Goal: Task Accomplishment & Management: Complete application form

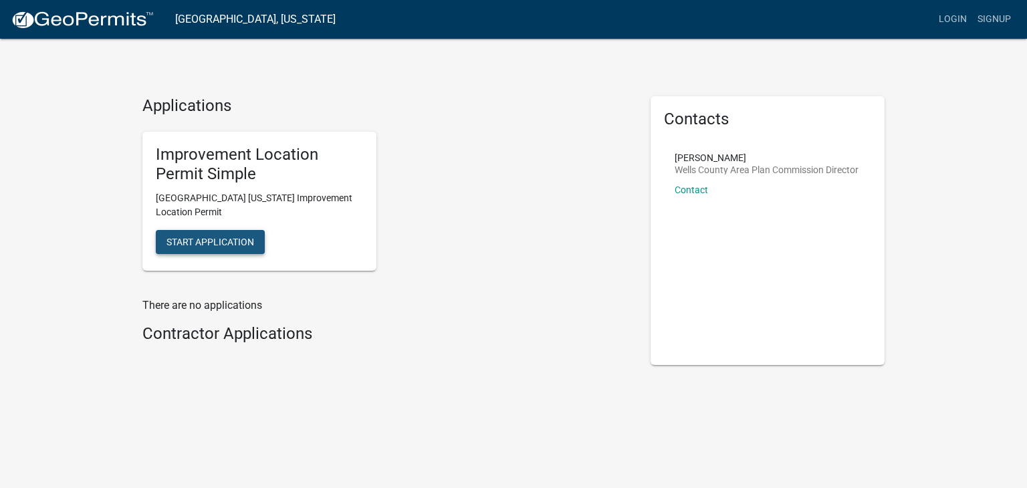
click at [206, 243] on span "Start Application" at bounding box center [210, 242] width 88 height 11
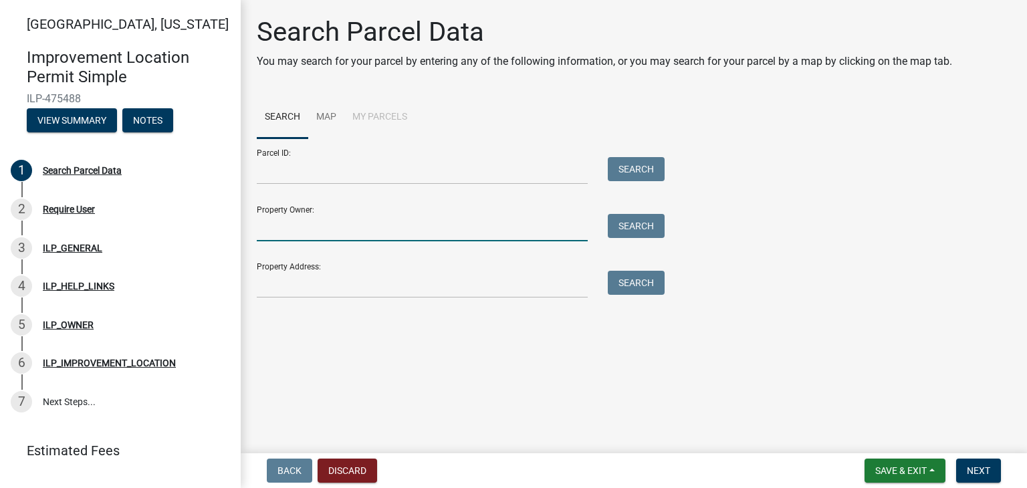
click at [290, 230] on input "Property Owner:" at bounding box center [422, 227] width 331 height 27
type input "John Paul Davis Special Needs Trust"
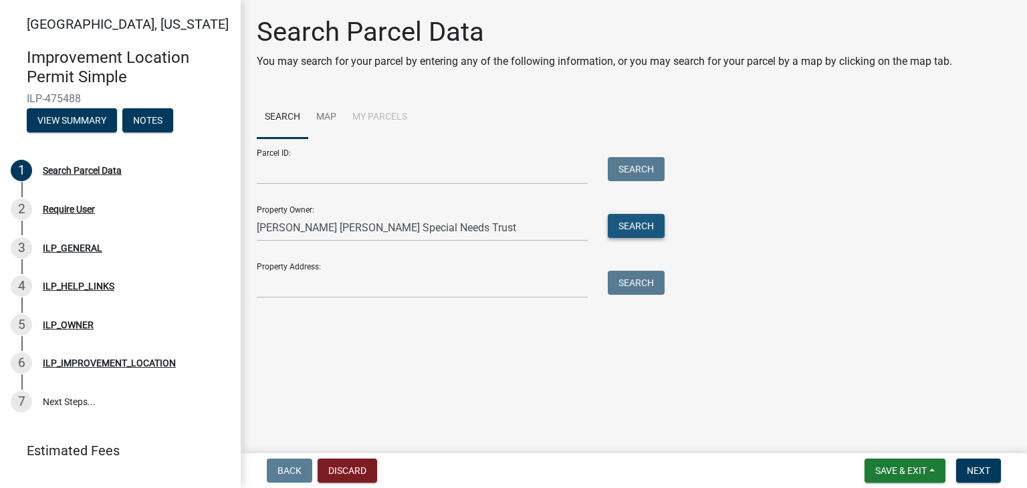
click at [639, 220] on button "Search" at bounding box center [636, 226] width 57 height 24
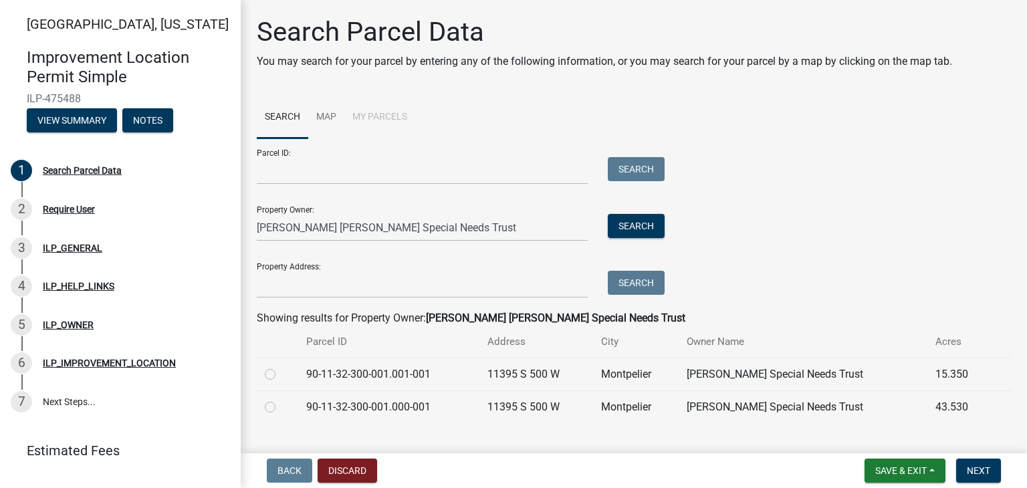
click at [281, 399] on label at bounding box center [281, 399] width 0 height 0
click at [281, 408] on input "radio" at bounding box center [285, 403] width 9 height 9
radio input "true"
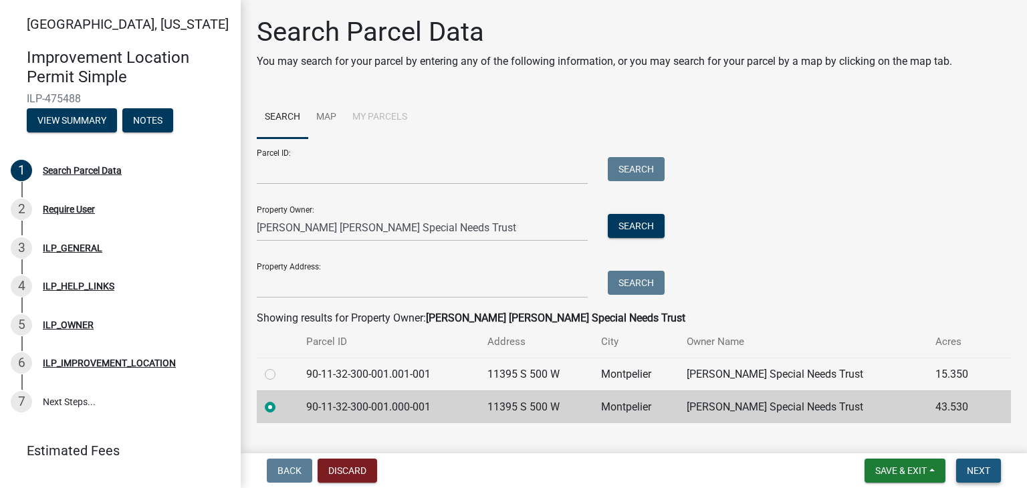
click at [987, 469] on span "Next" at bounding box center [978, 470] width 23 height 11
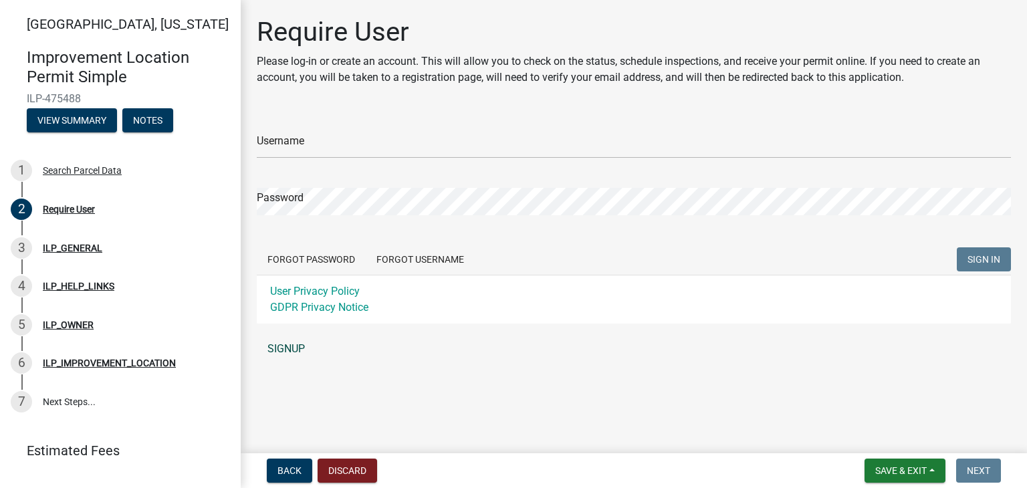
click at [288, 348] on link "SIGNUP" at bounding box center [634, 349] width 754 height 27
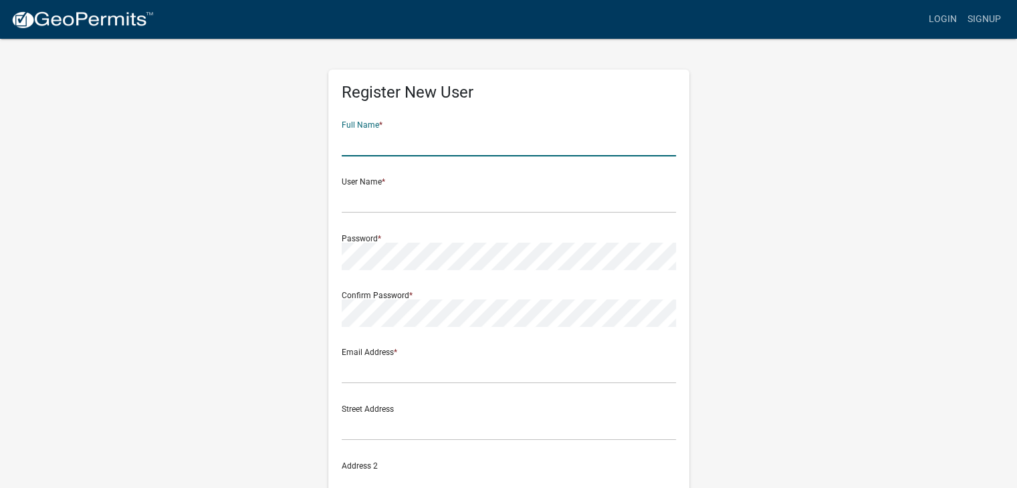
drag, startPoint x: 364, startPoint y: 137, endPoint x: 364, endPoint y: 125, distance: 12.1
click at [364, 125] on div "Full Name *" at bounding box center [509, 133] width 334 height 46
type input "Lee Ann Brigner"
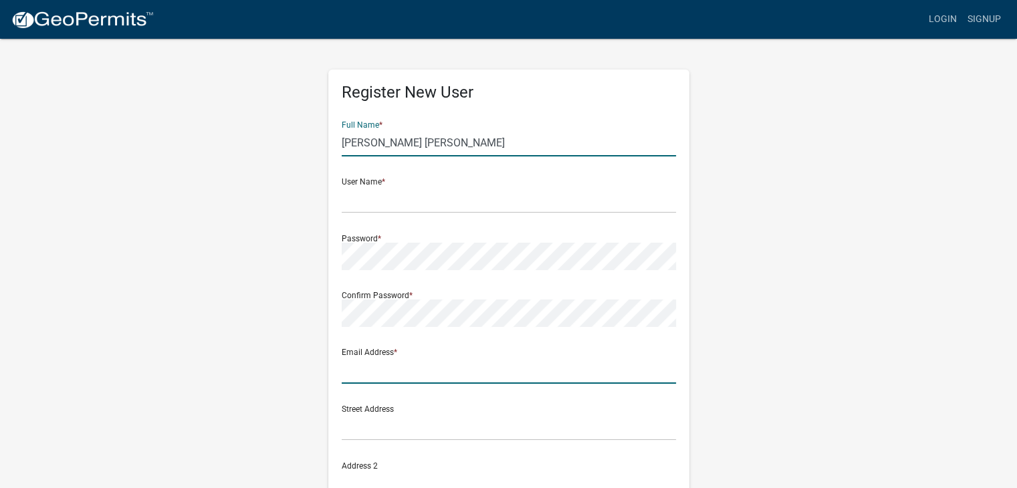
type input "brignerleeann@yahoo.com"
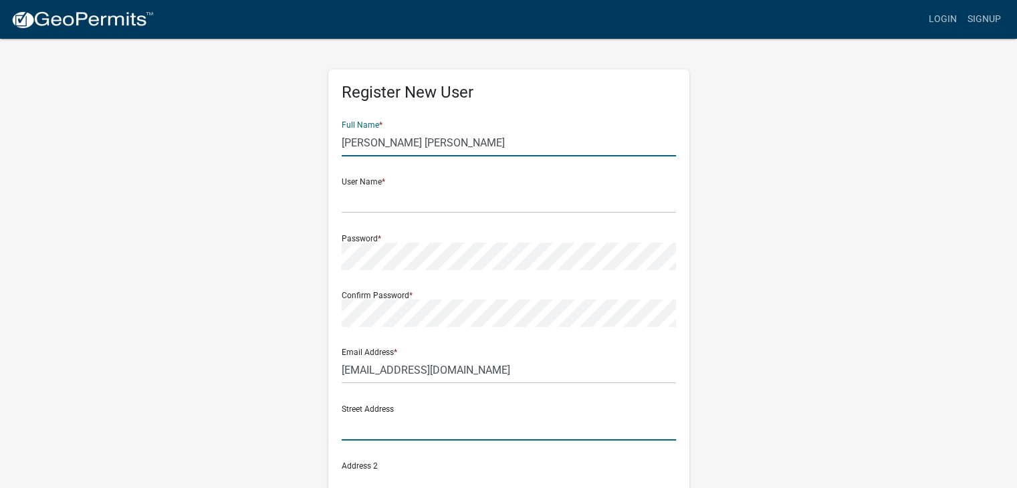
type input "218 West Hackney Street"
type input "HARTFORD CITY"
type input "[US_STATE]"
type input "47348-2701"
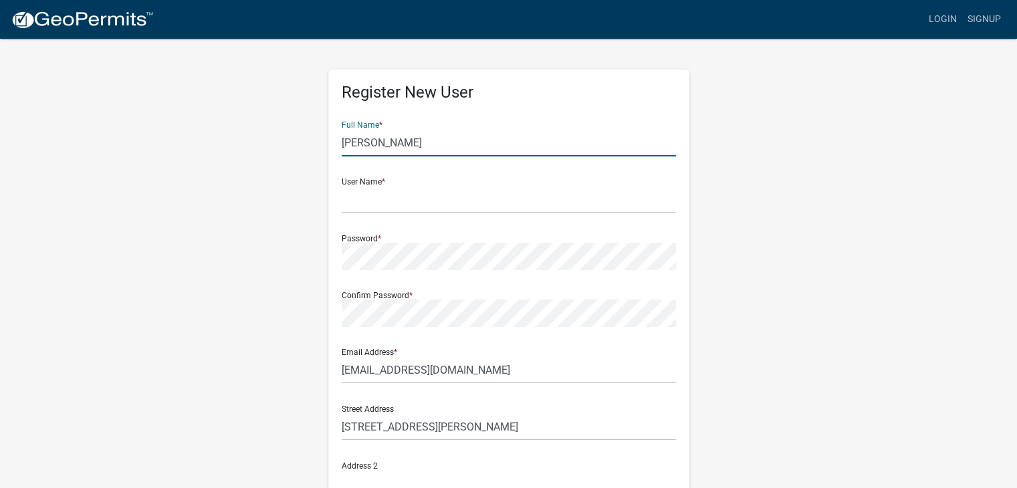
type input "Lee Ann Brigner"
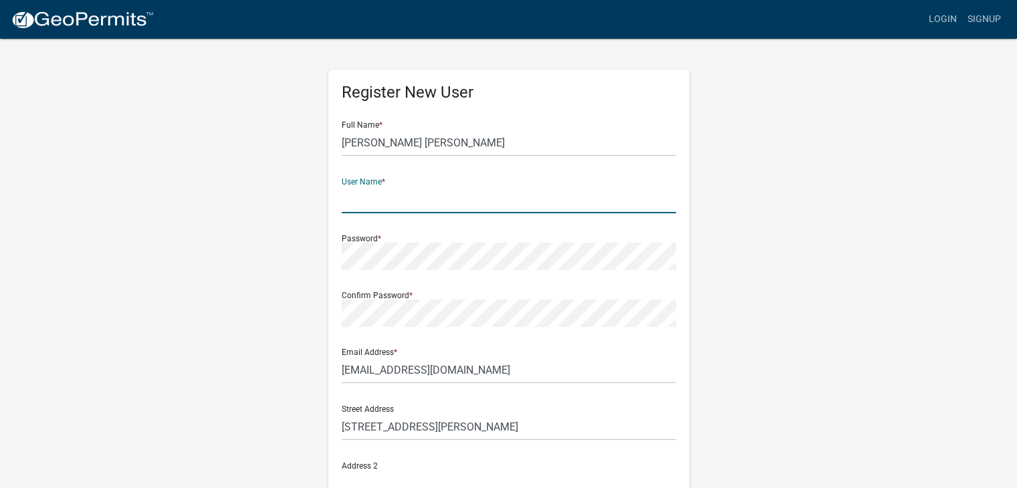
click at [425, 202] on input "text" at bounding box center [509, 199] width 334 height 27
click at [428, 193] on input "text" at bounding box center [509, 199] width 334 height 27
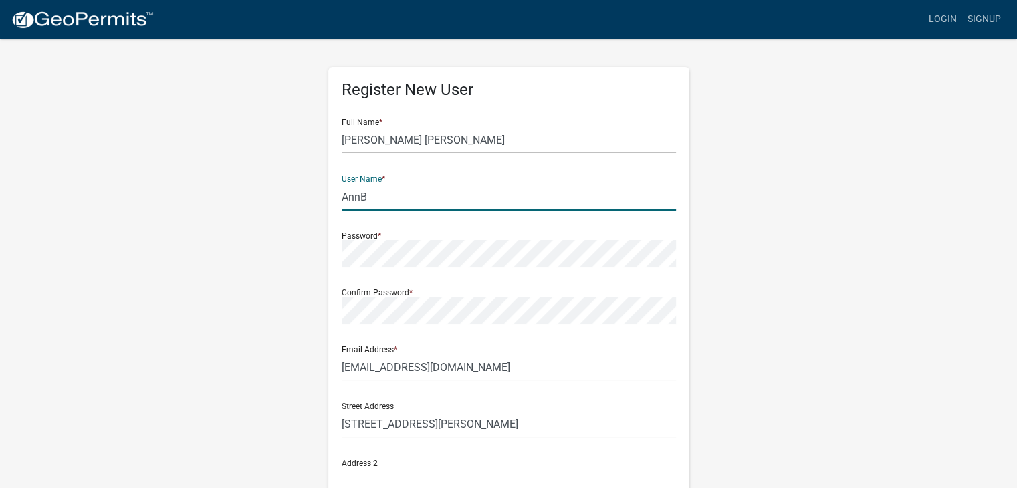
scroll to position [23, 0]
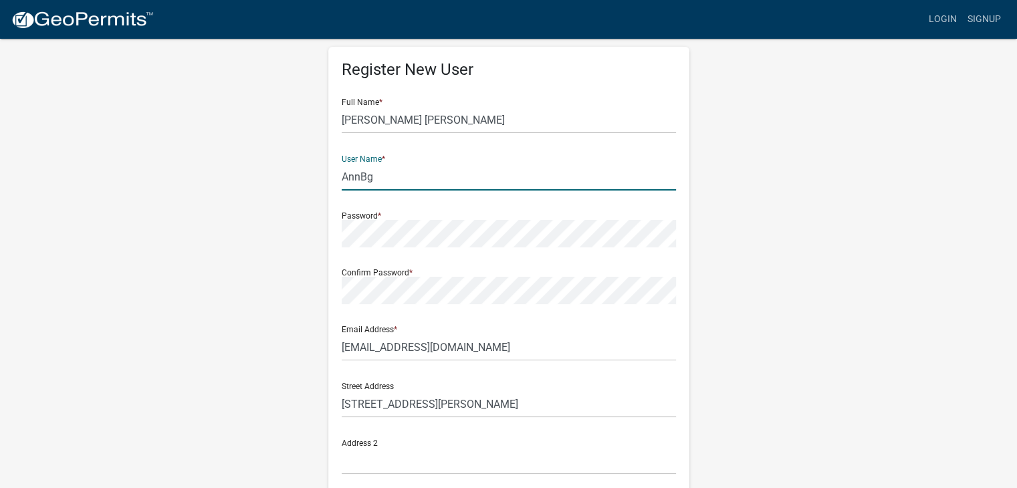
type input "AnnBg"
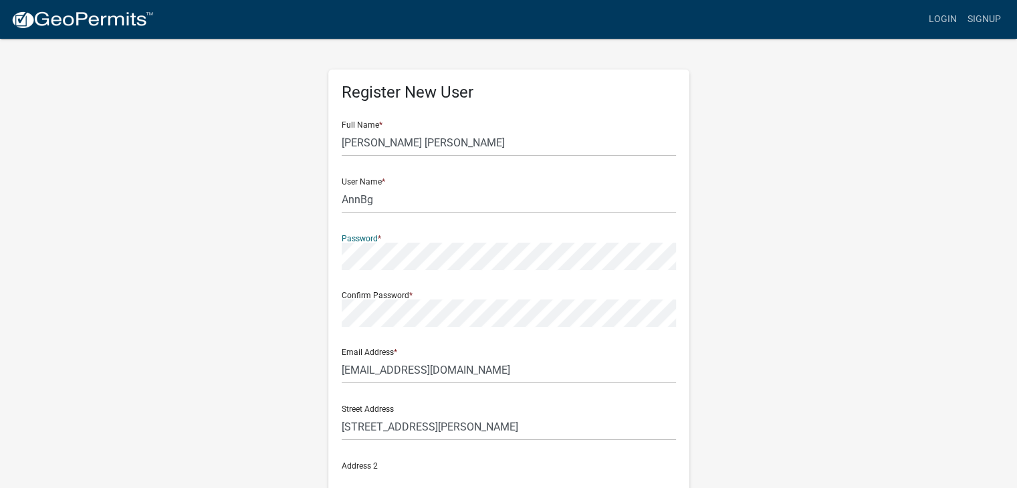
scroll to position [1, 0]
click at [409, 442] on div "Street Address 218 West Hackney Street" at bounding box center [508, 421] width 341 height 57
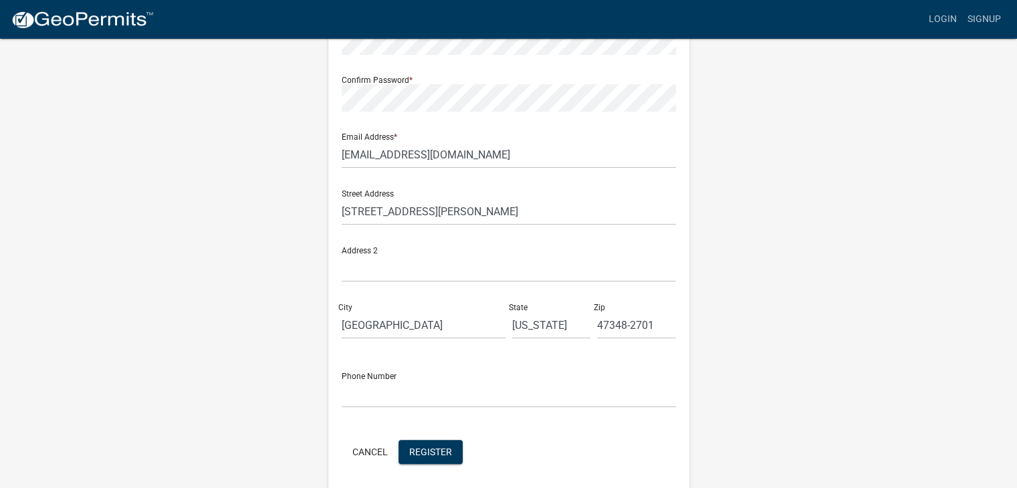
scroll to position [259, 0]
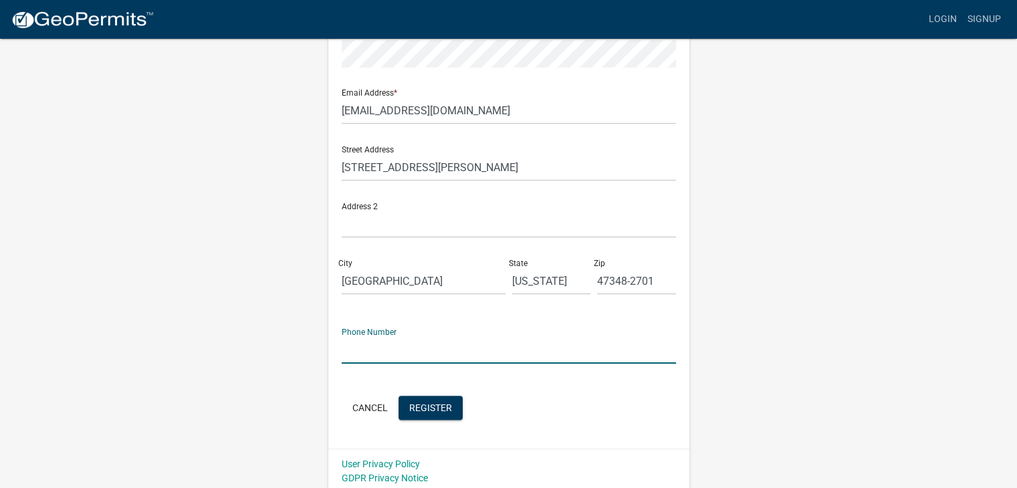
click at [364, 357] on input "text" at bounding box center [509, 349] width 334 height 27
type input "765433.5.1"
click at [430, 404] on span "Register" at bounding box center [430, 407] width 43 height 11
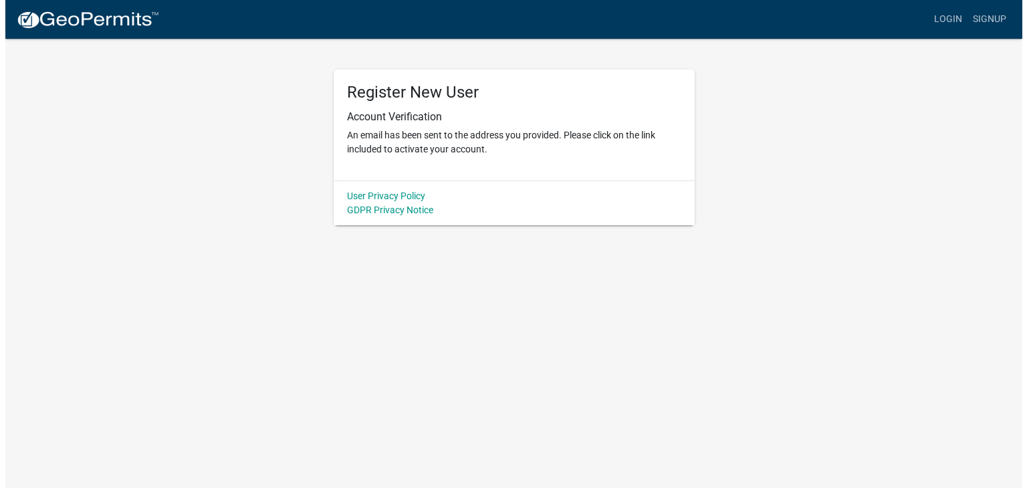
scroll to position [0, 0]
click at [952, 14] on link "Login" at bounding box center [952, 19] width 39 height 25
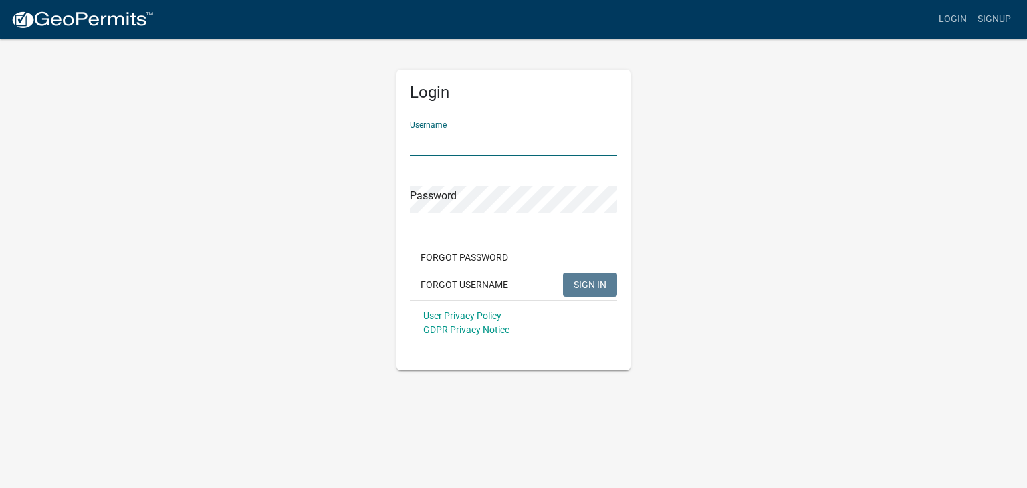
click at [445, 141] on input "Username" at bounding box center [513, 142] width 207 height 27
type input "AnnBg"
click at [583, 284] on span "SIGN IN" at bounding box center [590, 284] width 33 height 11
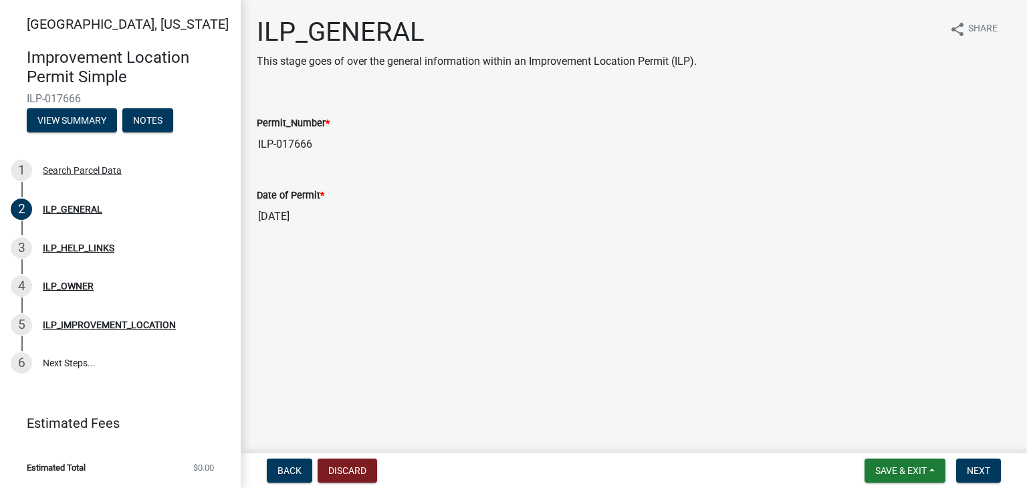
click at [270, 249] on div "ILP_GENERAL This stage goes of over the general information within an Improveme…" at bounding box center [634, 134] width 774 height 237
click at [144, 119] on button "Notes" at bounding box center [147, 120] width 51 height 24
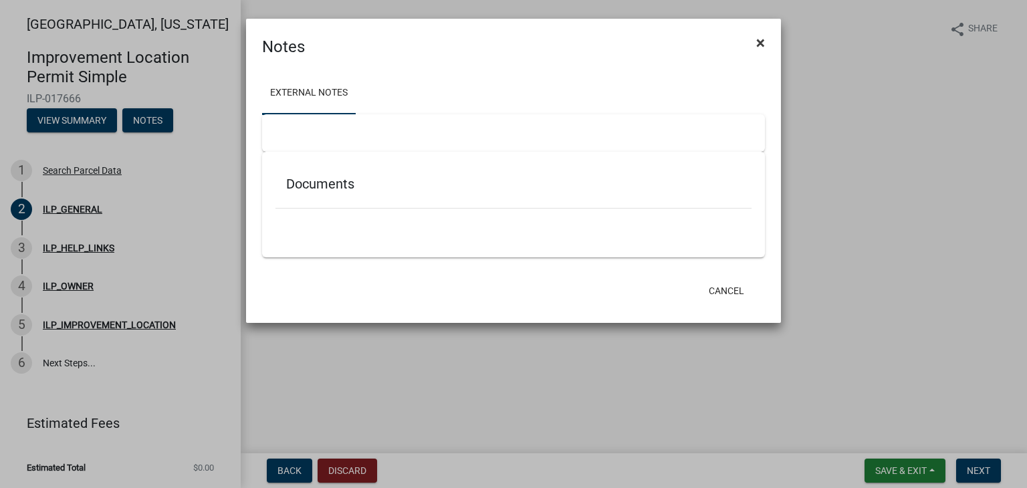
click at [760, 45] on span "×" at bounding box center [760, 42] width 9 height 19
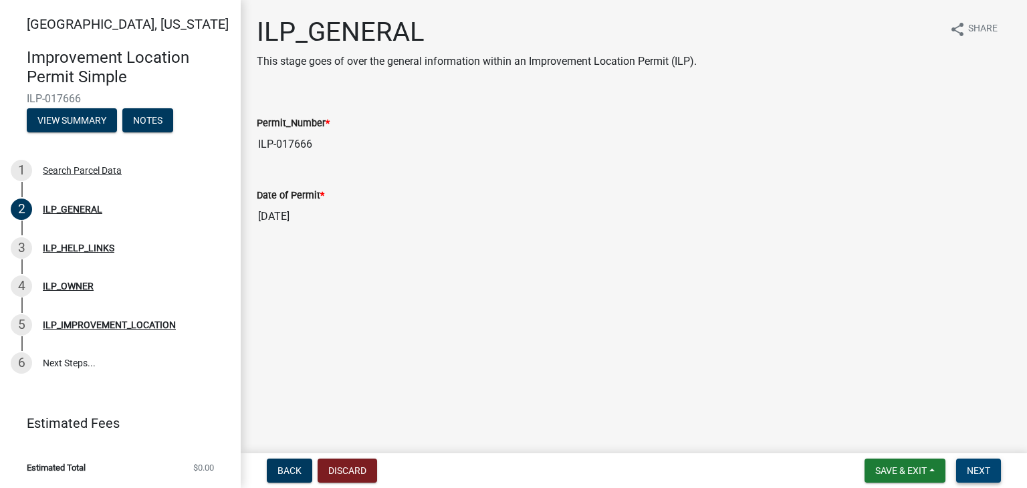
click at [972, 467] on span "Next" at bounding box center [978, 470] width 23 height 11
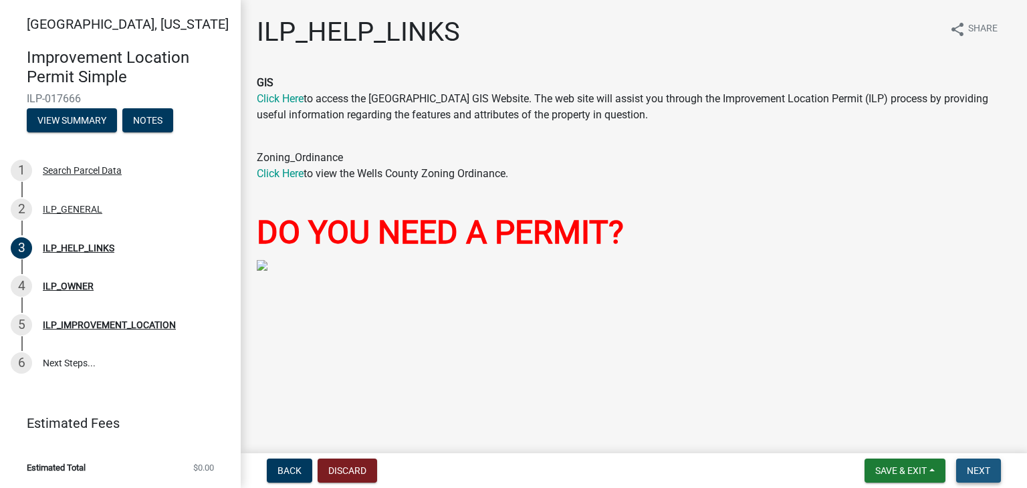
click at [982, 471] on span "Next" at bounding box center [978, 470] width 23 height 11
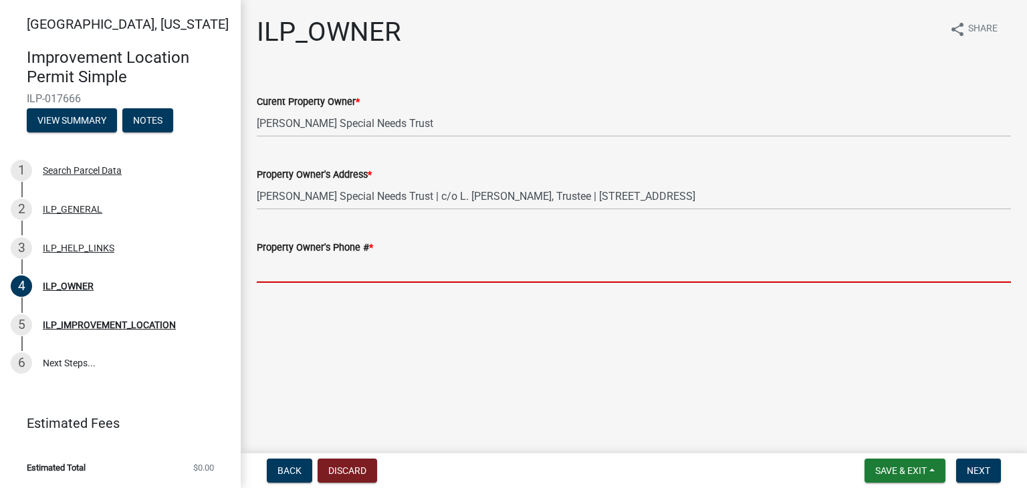
click at [292, 273] on input "Property Owner's Phone # *" at bounding box center [634, 268] width 754 height 27
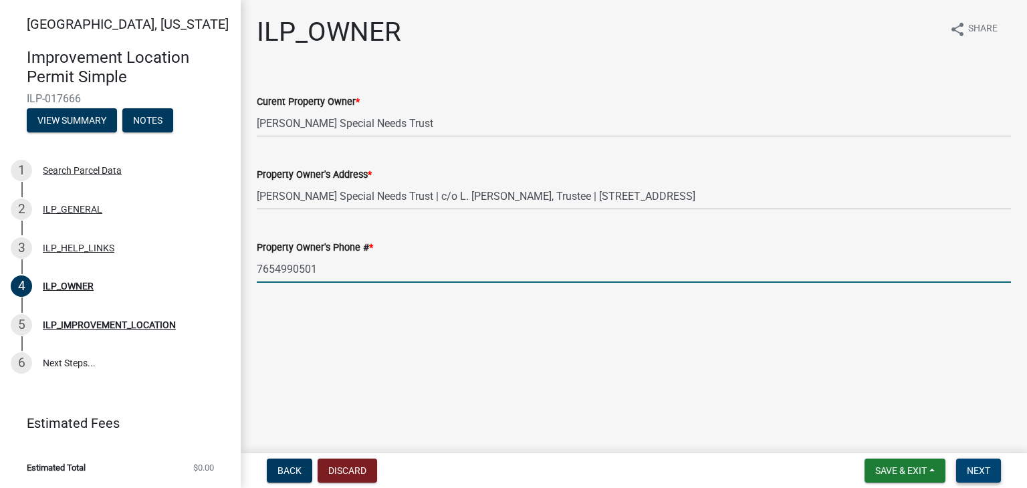
type input "7654990501"
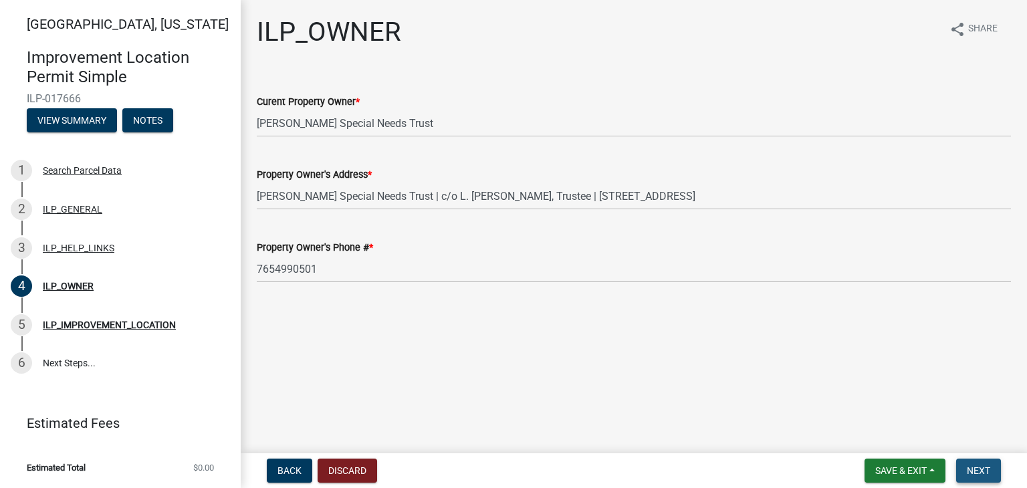
click at [971, 471] on span "Next" at bounding box center [978, 470] width 23 height 11
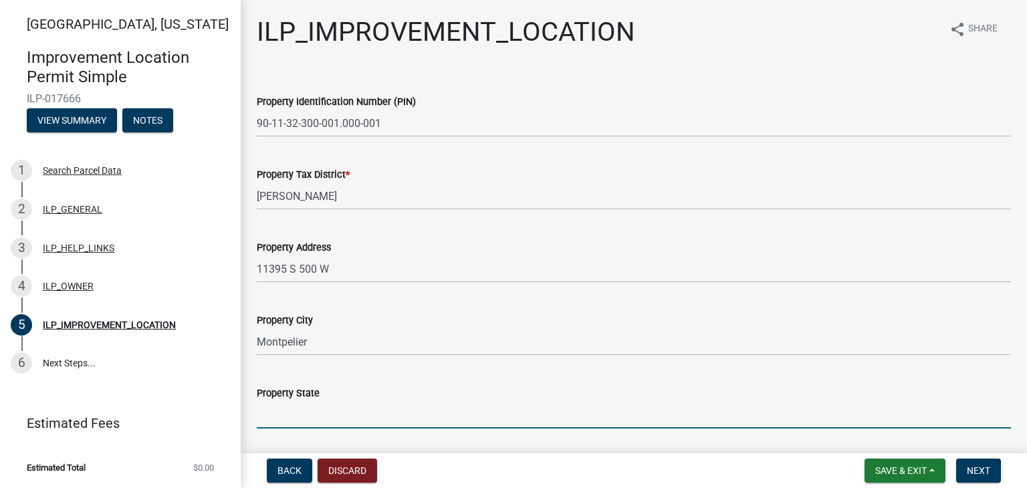
click at [279, 423] on input "Property State" at bounding box center [634, 414] width 754 height 27
type input "[US_STATE]"
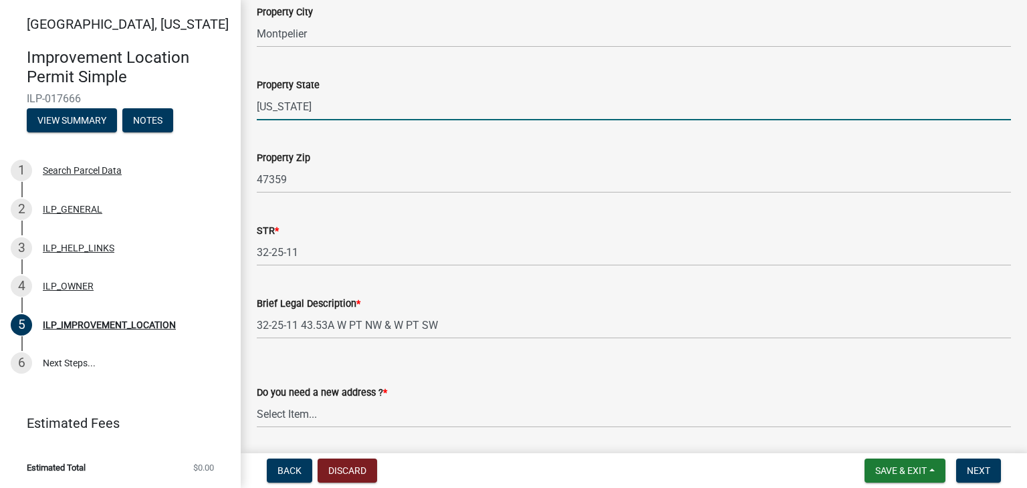
scroll to position [352, 0]
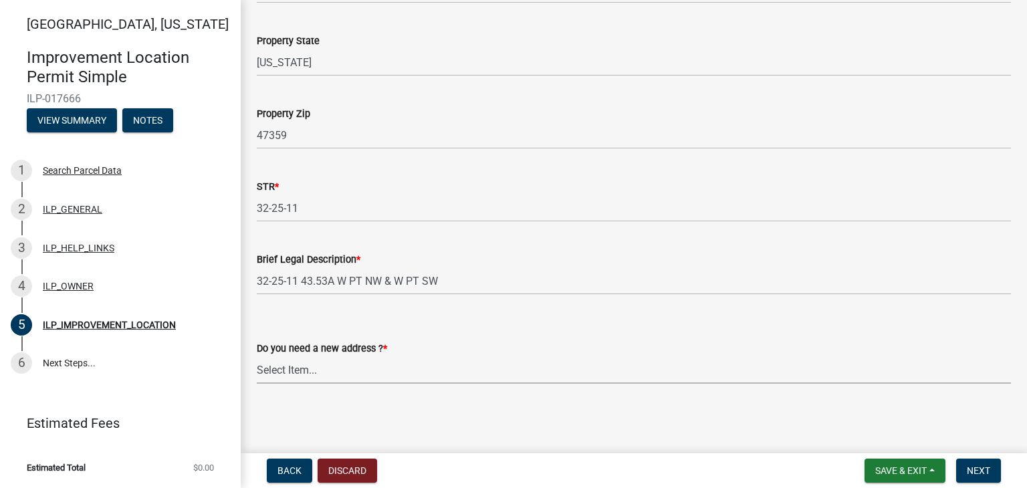
click at [304, 373] on select "Select Item... YES NO" at bounding box center [634, 369] width 754 height 27
click at [257, 356] on select "Select Item... YES NO" at bounding box center [634, 369] width 754 height 27
click at [281, 364] on select "Select Item... YES NO" at bounding box center [634, 369] width 754 height 27
click at [257, 356] on select "Select Item... YES NO" at bounding box center [634, 369] width 754 height 27
click at [277, 368] on select "Select Item... YES NO" at bounding box center [634, 369] width 754 height 27
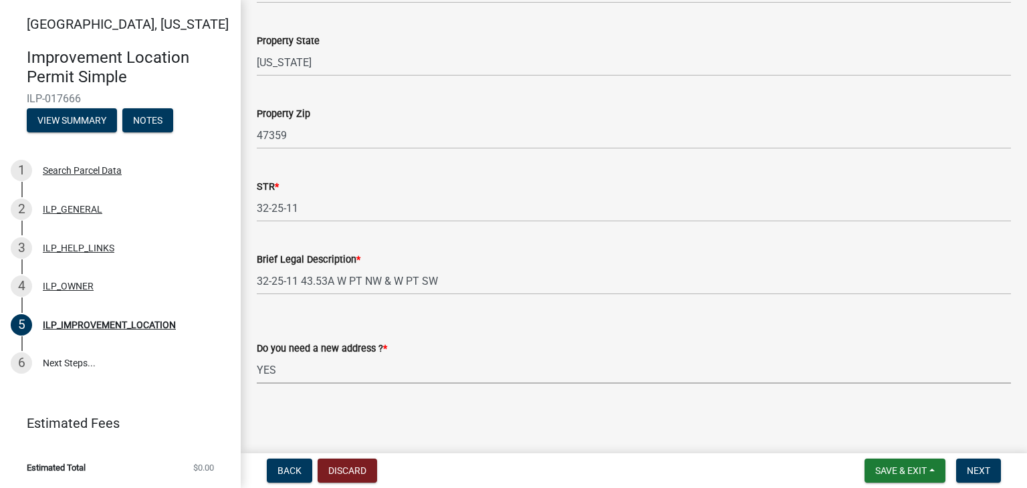
click at [257, 356] on select "Select Item... YES NO" at bounding box center [634, 369] width 754 height 27
select select "e4f94975-13b9-47c9-bb13-f719d4a0434e"
click at [269, 392] on wm-data-entity-input "Do you need a new address ? * Select Item... YES NO" at bounding box center [634, 351] width 754 height 90
click at [317, 407] on div "ILP_IMPROVEMENT_LOCATION share Share Property Identification Number (PIN) 90-11…" at bounding box center [634, 36] width 774 height 744
click at [972, 471] on span "Next" at bounding box center [978, 470] width 23 height 11
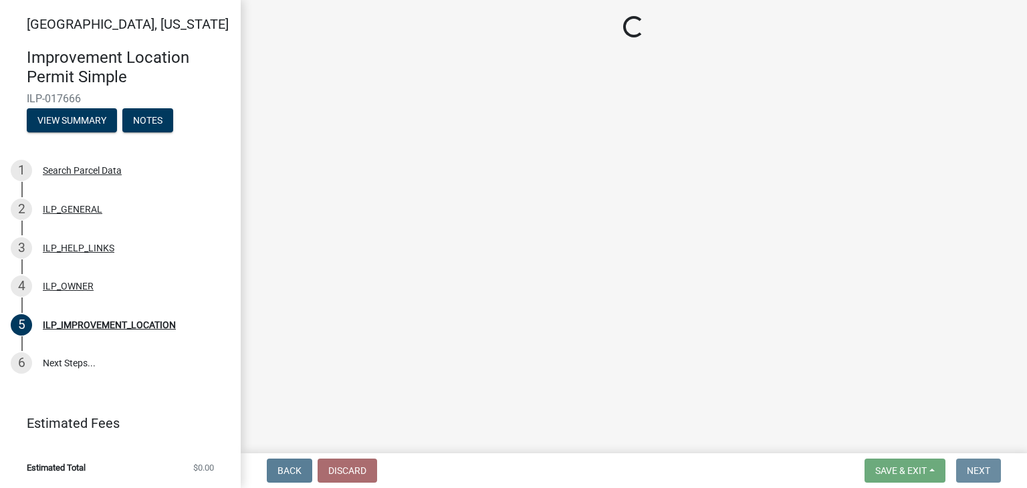
scroll to position [0, 0]
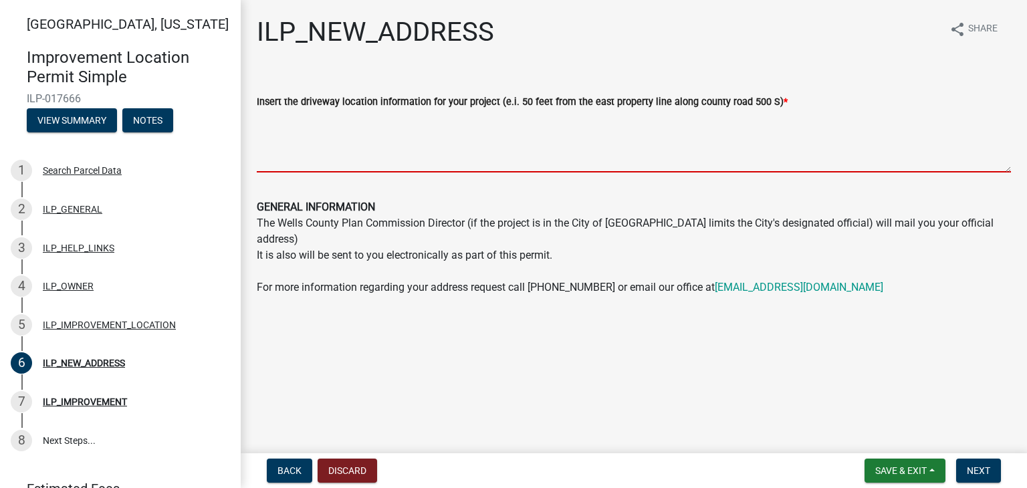
click at [262, 130] on textarea "Insert the driveway location information for your project (e.i. 50 feet from th…" at bounding box center [634, 141] width 754 height 63
click at [267, 124] on textarea "Insert the driveway location information for your project (e.i. 50 feet from th…" at bounding box center [634, 141] width 754 height 63
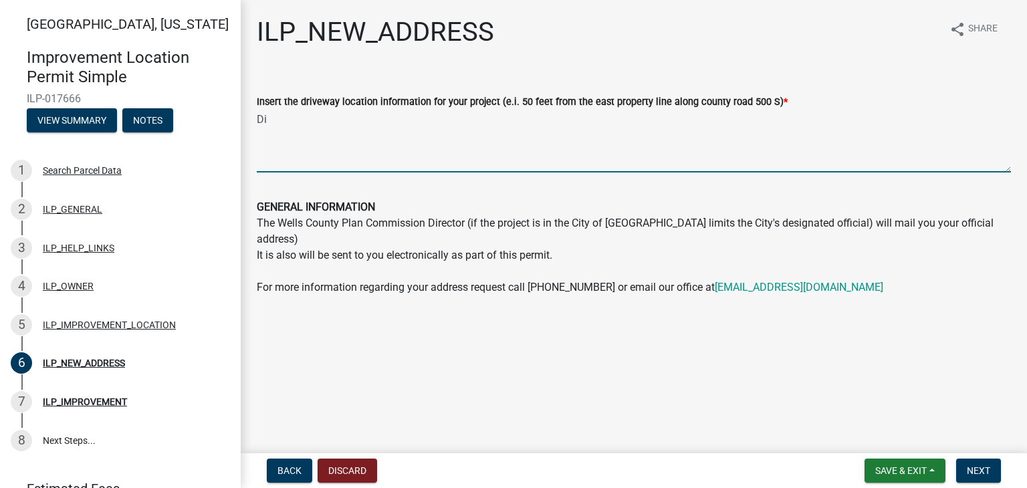
type textarea "D"
click at [294, 122] on textarea "Entance located" at bounding box center [634, 141] width 754 height 63
click at [350, 116] on textarea "Entrance located" at bounding box center [634, 141] width 754 height 63
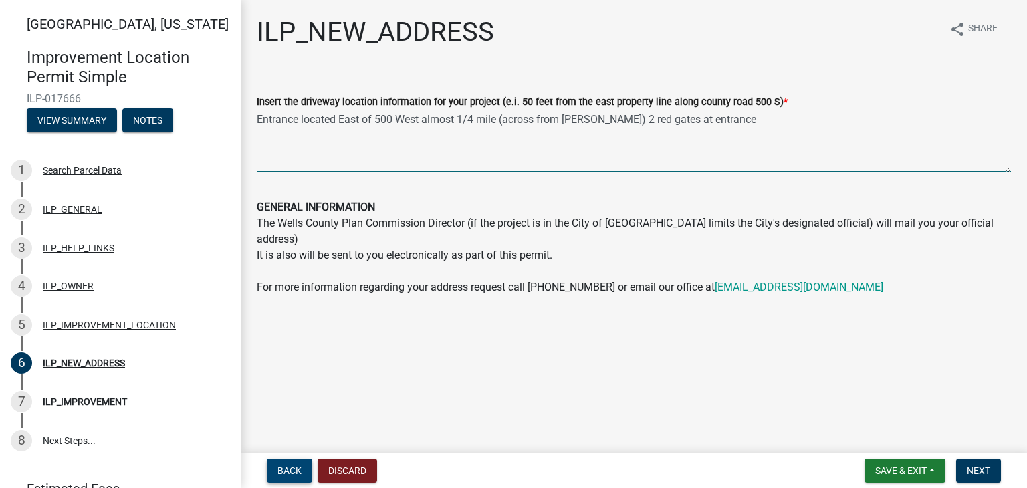
type textarea "Entrance located East of 500 West almost 1/4 mile (across from [PERSON_NAME]) 2…"
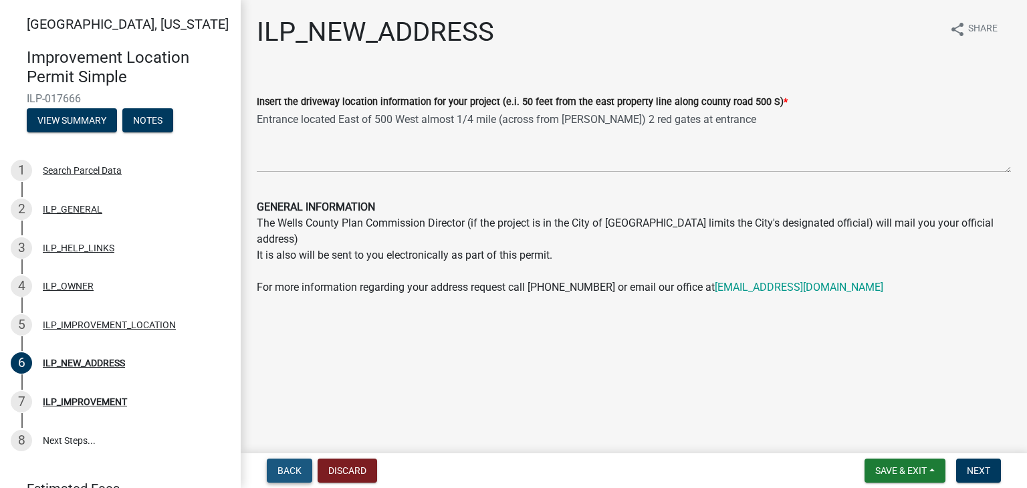
click at [286, 469] on span "Back" at bounding box center [289, 470] width 24 height 11
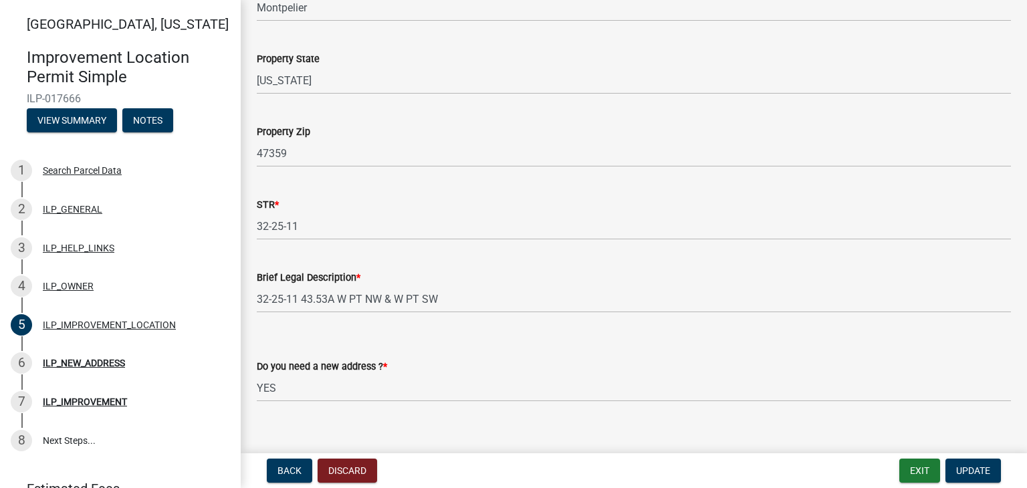
scroll to position [352, 0]
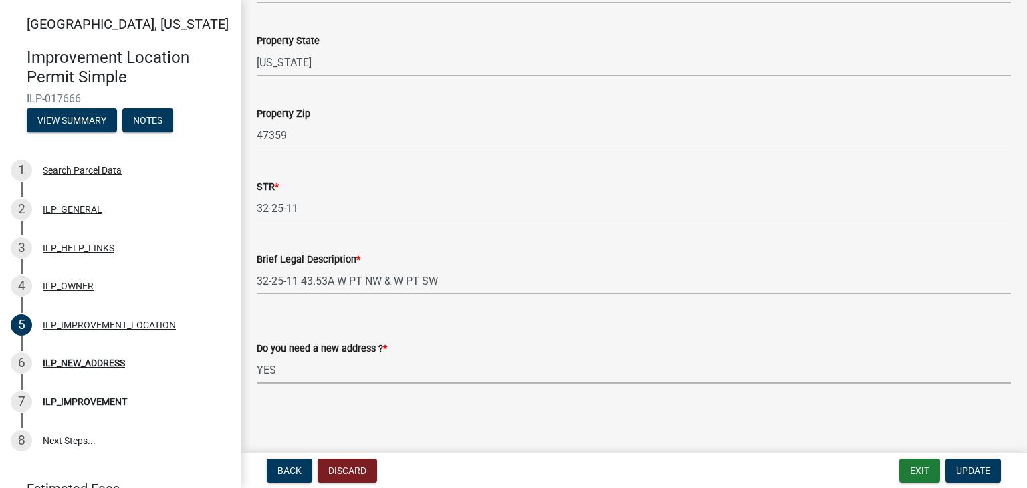
click at [277, 373] on select "Select Item... YES NO" at bounding box center [634, 369] width 754 height 27
click at [257, 356] on select "Select Item... YES NO" at bounding box center [634, 369] width 754 height 27
select select "03ef64e6-f0ff-43c9-aded-972c487e3507"
click at [971, 472] on span "Update" at bounding box center [973, 470] width 34 height 11
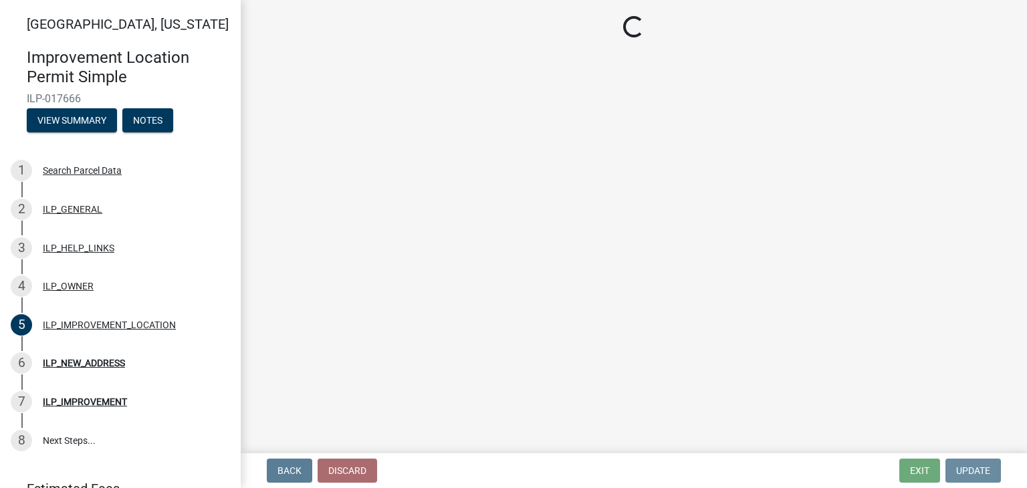
scroll to position [0, 0]
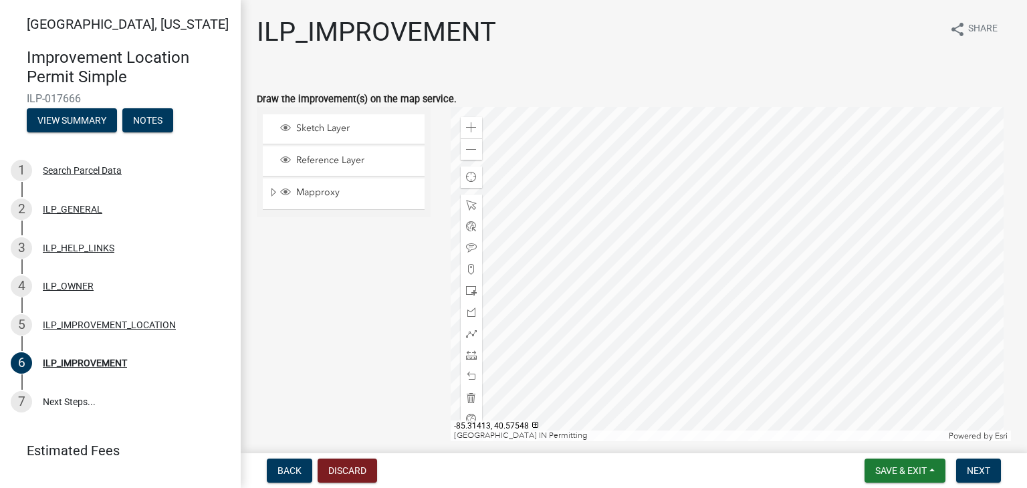
click at [731, 231] on div at bounding box center [731, 274] width 561 height 334
click at [467, 124] on span at bounding box center [471, 127] width 11 height 11
click at [739, 177] on div at bounding box center [731, 274] width 561 height 334
click at [467, 295] on span at bounding box center [471, 291] width 11 height 11
click at [731, 208] on div at bounding box center [731, 274] width 561 height 334
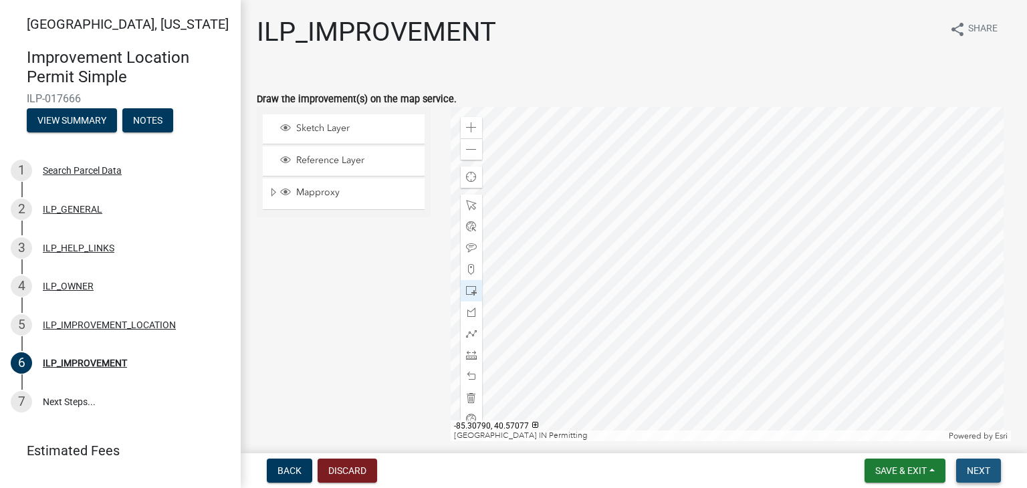
click at [971, 472] on span "Next" at bounding box center [978, 470] width 23 height 11
click at [911, 466] on span "Save & Exit" at bounding box center [900, 470] width 51 height 11
click at [863, 407] on button "Save" at bounding box center [891, 404] width 107 height 32
click at [980, 468] on span "Next" at bounding box center [978, 470] width 23 height 11
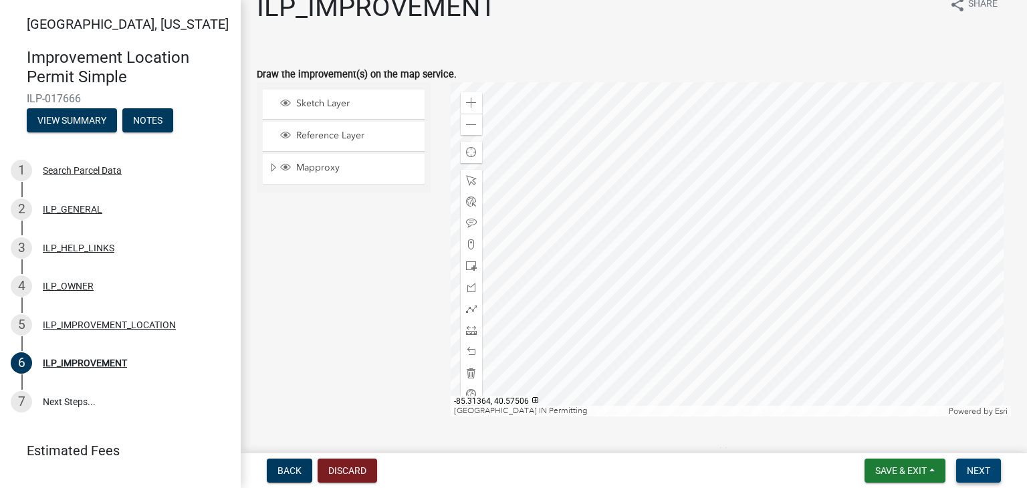
scroll to position [27, 0]
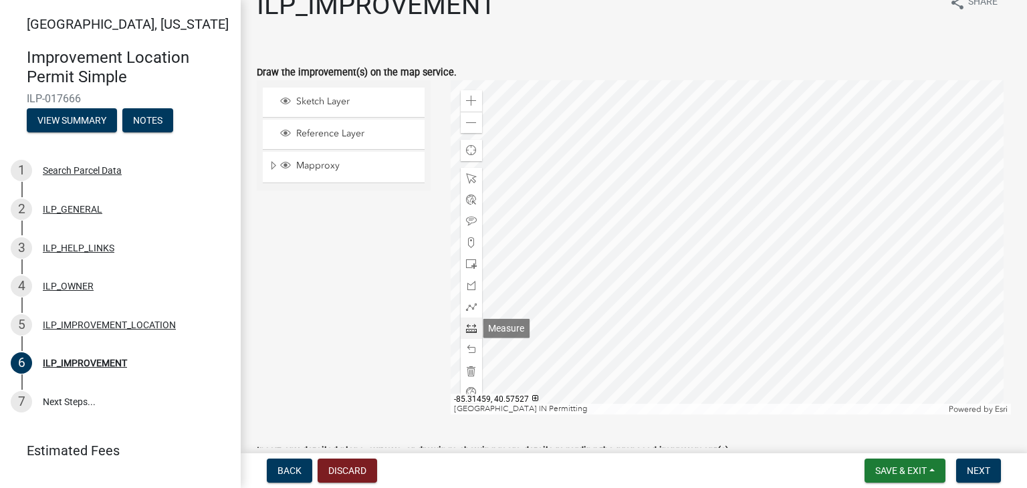
click at [467, 330] on span at bounding box center [471, 328] width 11 height 11
click at [677, 334] on div at bounding box center [731, 247] width 561 height 334
click at [672, 327] on div at bounding box center [731, 247] width 561 height 334
click at [688, 308] on div at bounding box center [731, 247] width 561 height 334
click at [975, 465] on span "Next" at bounding box center [978, 470] width 23 height 11
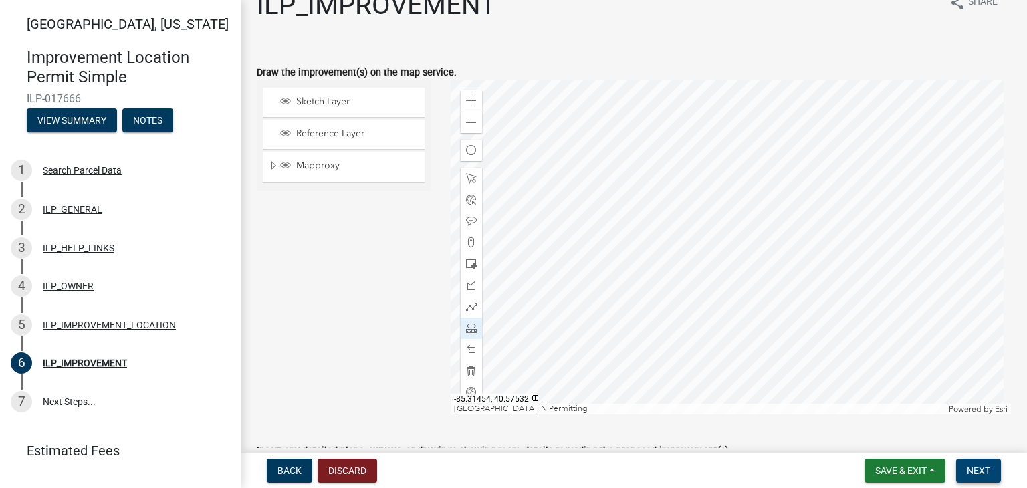
scroll to position [0, 0]
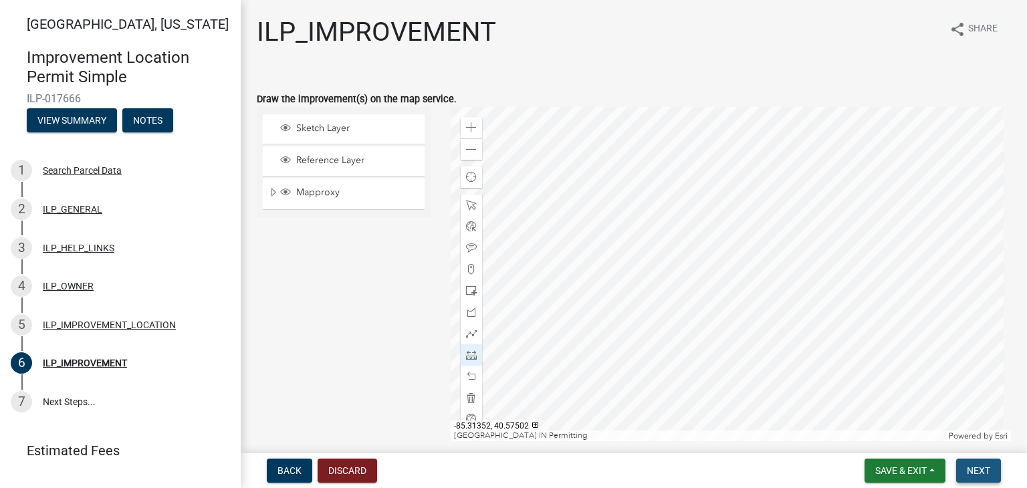
click at [976, 467] on span "Next" at bounding box center [978, 470] width 23 height 11
click at [982, 461] on button "Next" at bounding box center [978, 471] width 45 height 24
click at [466, 245] on span at bounding box center [471, 248] width 11 height 11
click at [670, 213] on div at bounding box center [731, 274] width 561 height 334
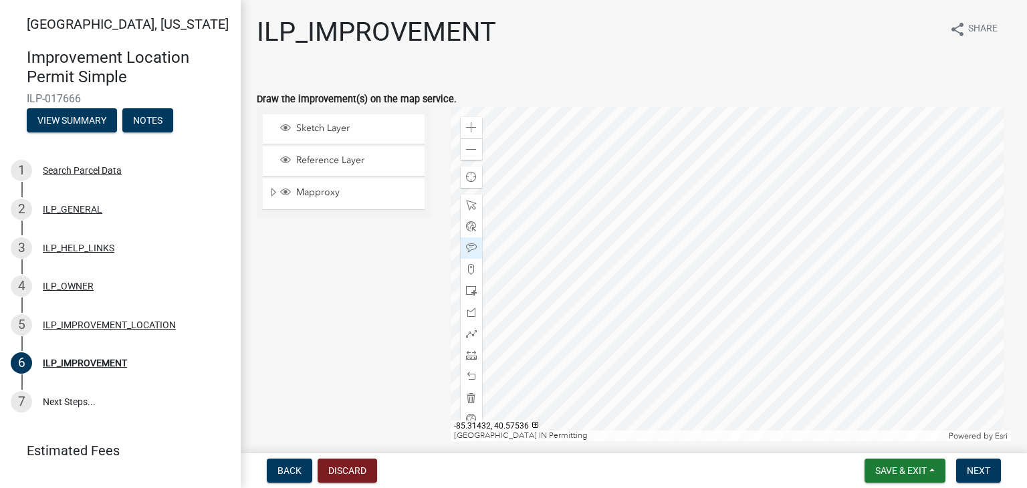
click at [604, 208] on div at bounding box center [731, 274] width 561 height 334
click at [976, 466] on span "Next" at bounding box center [978, 470] width 23 height 11
click at [468, 153] on span at bounding box center [471, 149] width 11 height 11
click at [722, 203] on div at bounding box center [731, 274] width 561 height 334
click at [980, 465] on span "Next" at bounding box center [978, 470] width 23 height 11
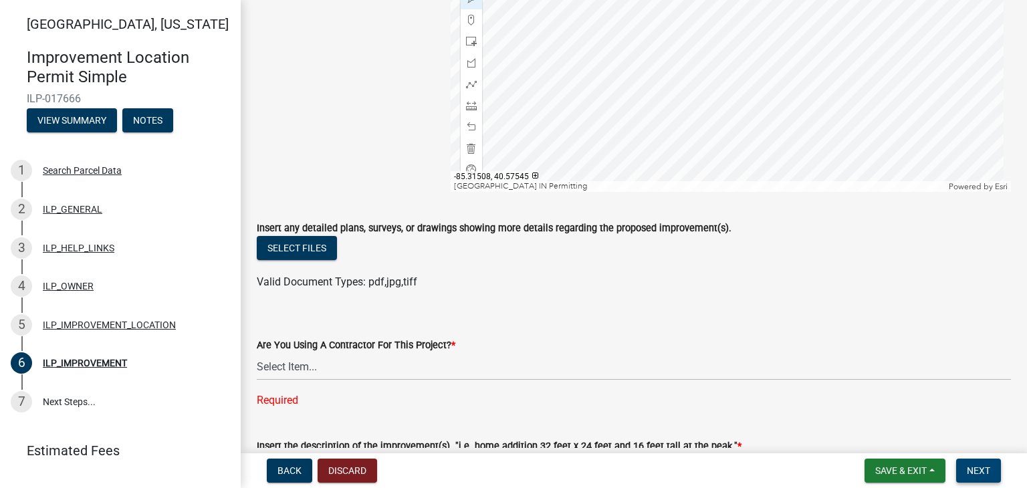
scroll to position [312, 0]
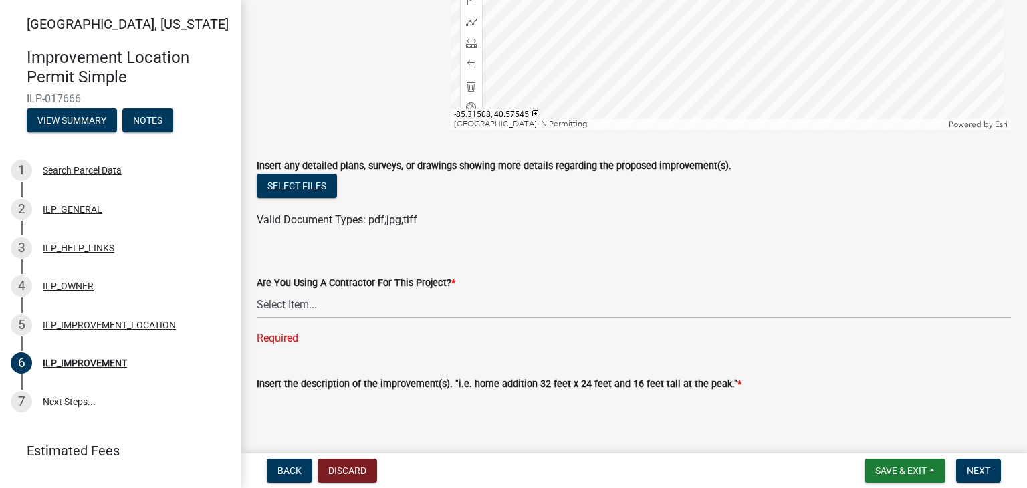
click at [266, 304] on select "Select Item... YES NO" at bounding box center [634, 304] width 754 height 27
click at [257, 291] on select "Select Item... YES NO" at bounding box center [634, 304] width 754 height 27
select select "d0c397cf-92c1-4d75-b08b-a5d0ada822ad"
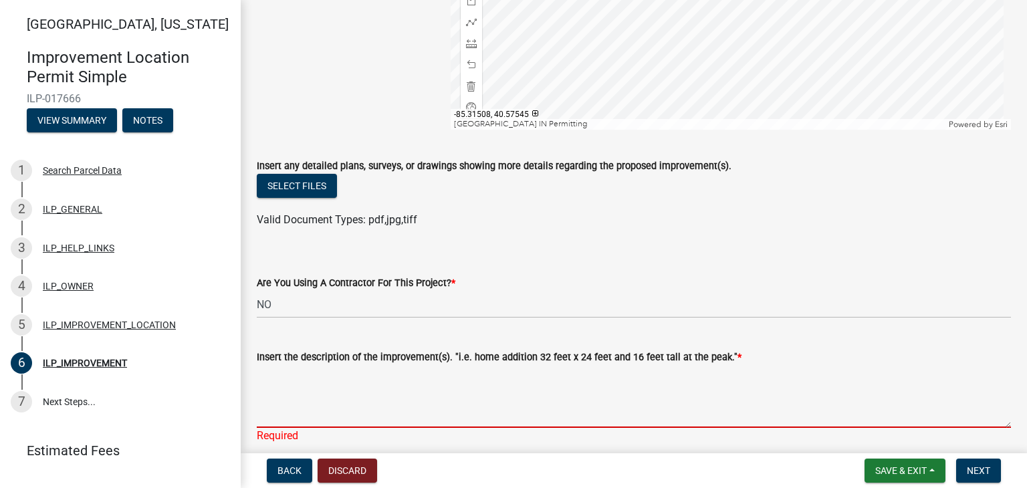
click at [267, 374] on textarea "Insert the description of the improvement(s). "i.e. home addition 32 feet x 24 …" at bounding box center [634, 396] width 754 height 63
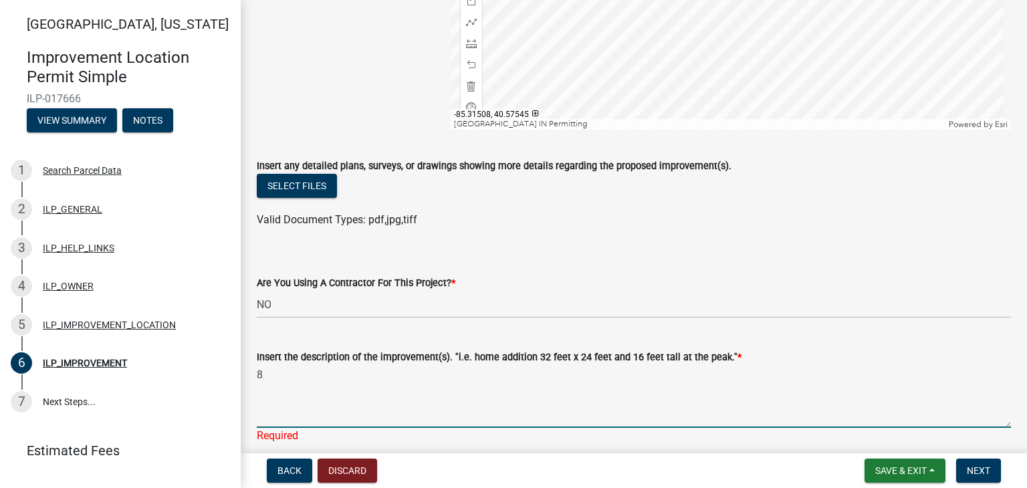
drag, startPoint x: 267, startPoint y: 374, endPoint x: 319, endPoint y: 389, distance: 53.5
click at [319, 389] on textarea "8" at bounding box center [634, 396] width 754 height 63
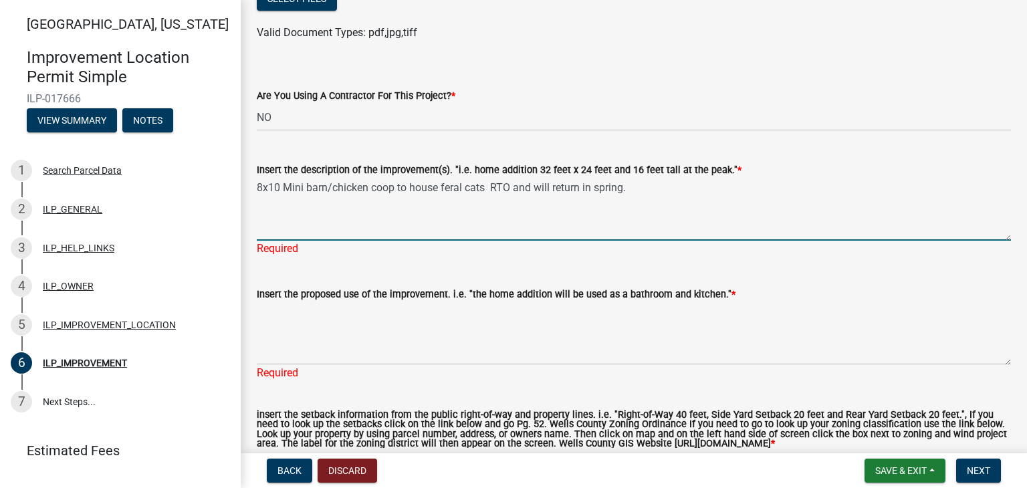
scroll to position [654, 0]
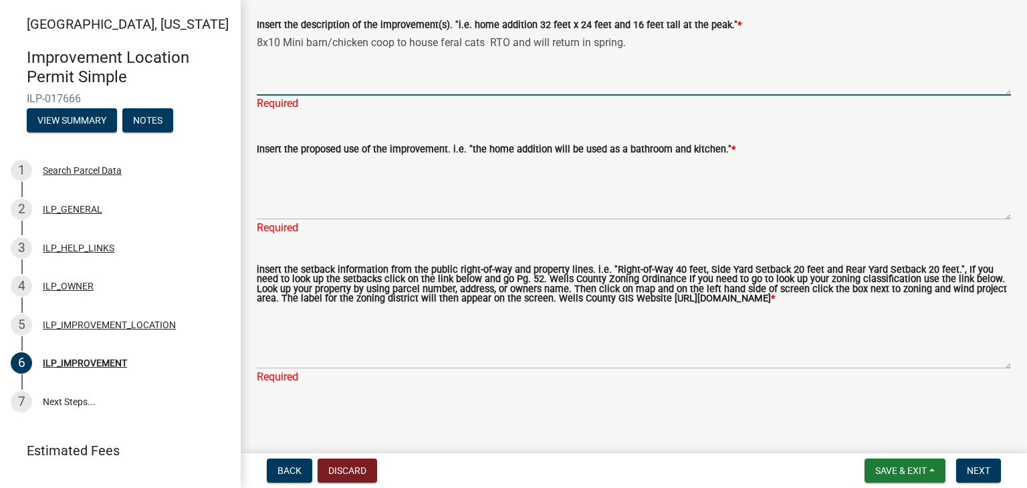
type textarea "8x10 Mini barn/chicken coop to house feral cats RTO and will return in spring."
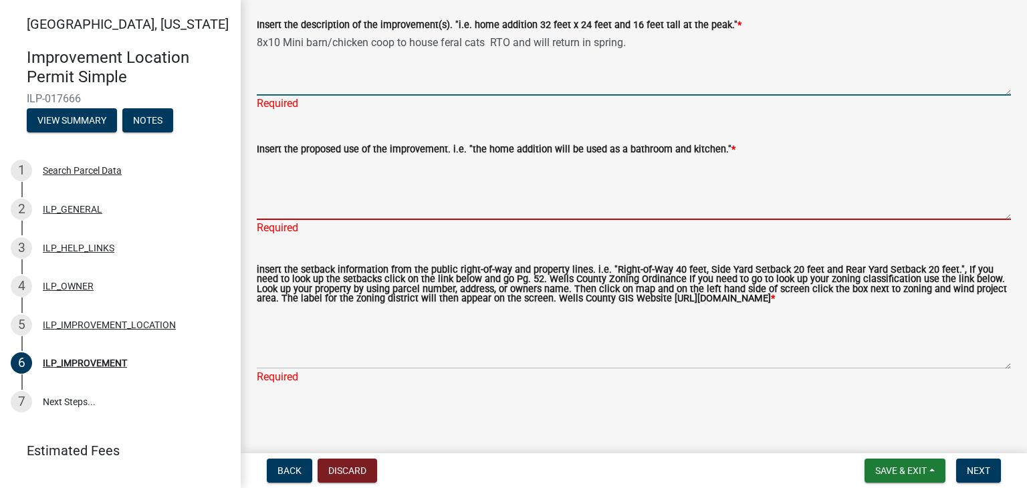
scroll to position [638, 0]
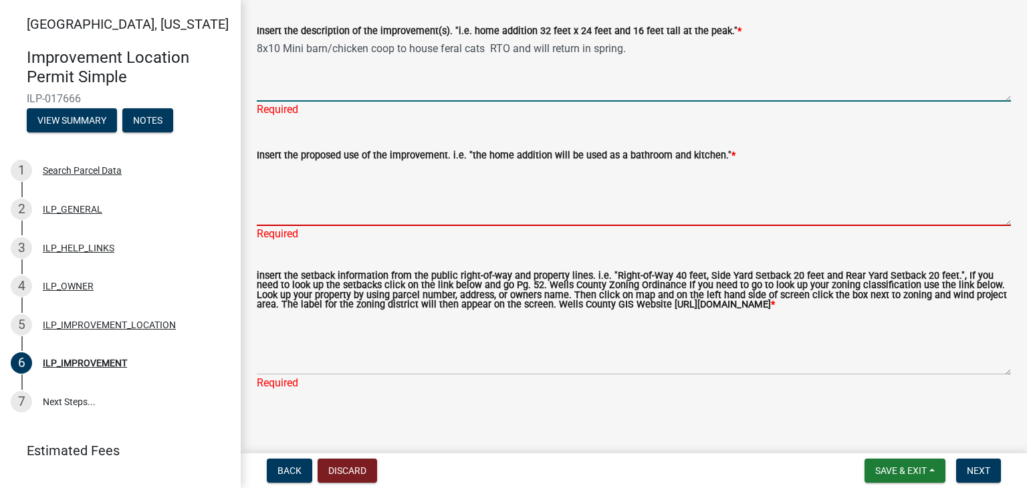
click at [263, 163] on textarea "Insert the proposed use of the improvement. i.e. "the home addition will be use…" at bounding box center [634, 194] width 754 height 63
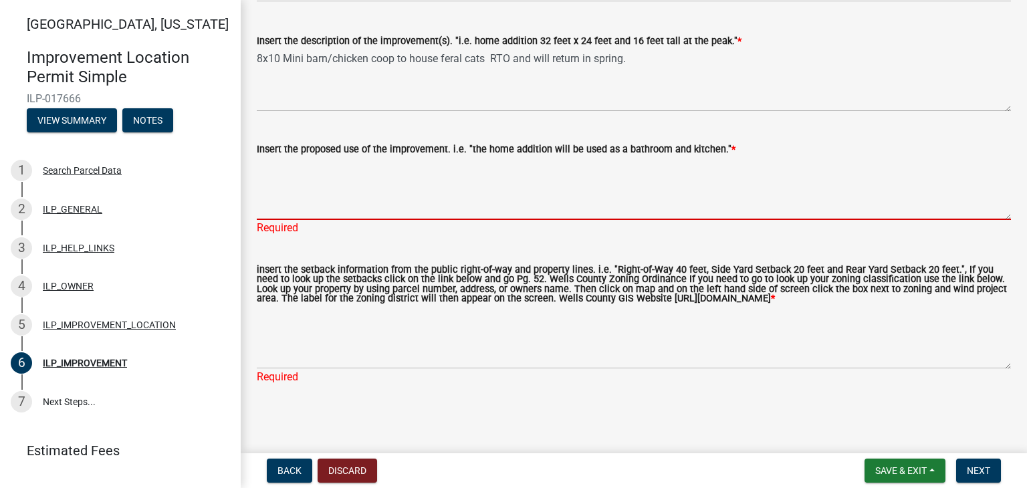
click at [263, 157] on textarea "Insert the proposed use of the improvement. i.e. "the home addition will be use…" at bounding box center [634, 188] width 754 height 63
click at [264, 122] on div "Insert the proposed use of the improvement. i.e. "the home addition will be use…" at bounding box center [634, 179] width 754 height 114
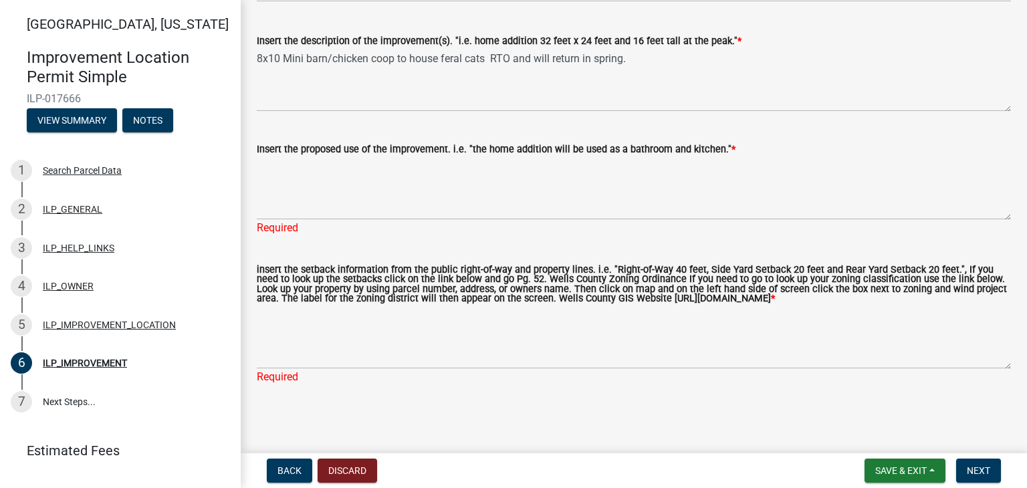
click at [276, 122] on div "Insert the proposed use of the improvement. i.e. "the home addition will be use…" at bounding box center [634, 179] width 754 height 114
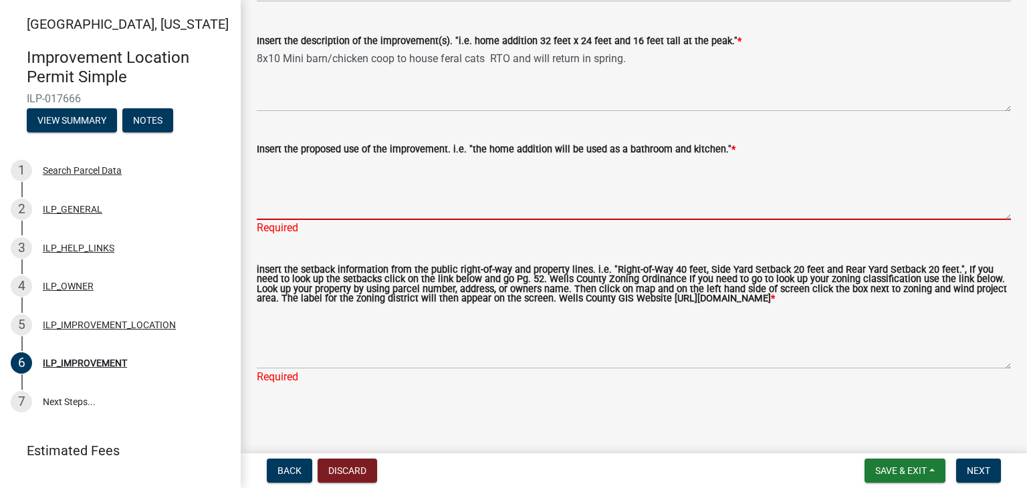
click at [280, 163] on textarea "Insert the proposed use of the improvement. i.e. "the home addition will be use…" at bounding box center [634, 188] width 754 height 63
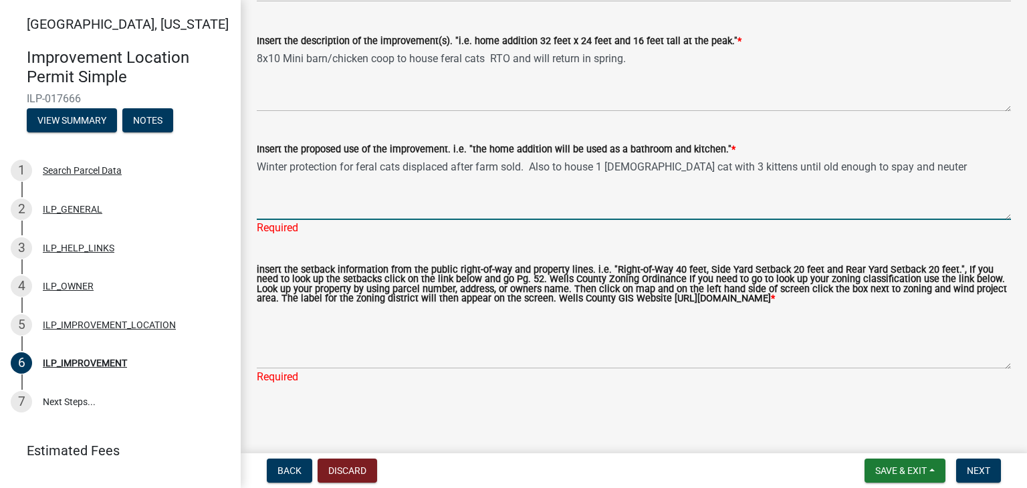
type textarea "Winter protection for feral cats displaced after farm sold. Also to house 1 [DE…"
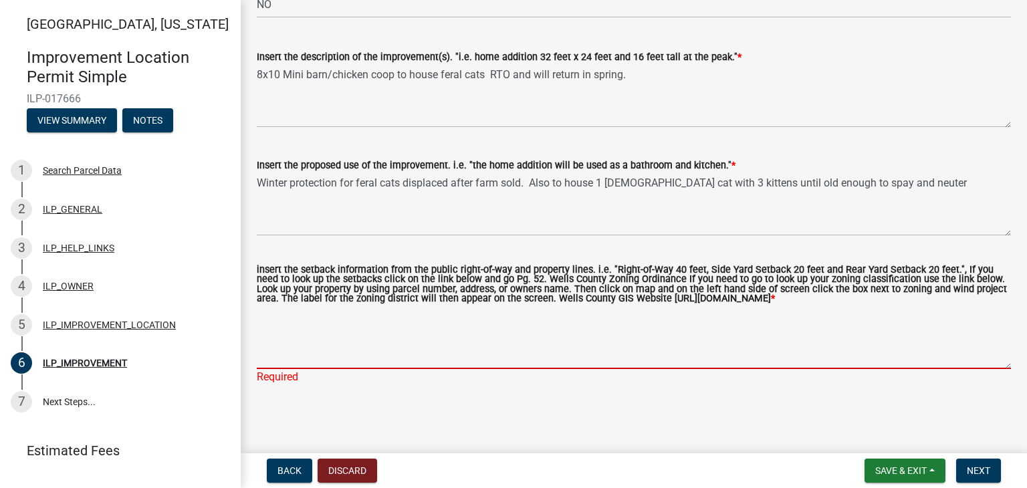
scroll to position [622, 0]
click at [304, 314] on textarea "insert the setback information from the public right-of-way and property lines.…" at bounding box center [634, 337] width 754 height 63
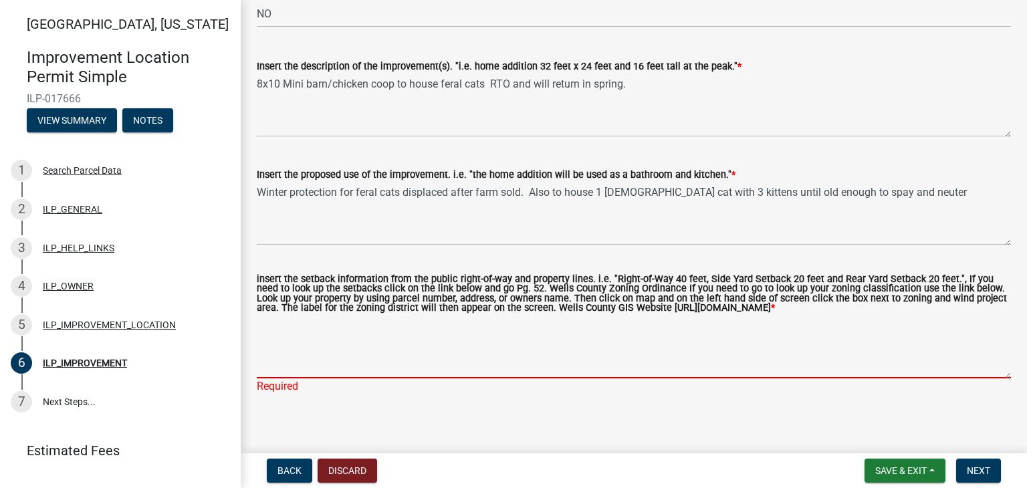
scroll to position [595, 0]
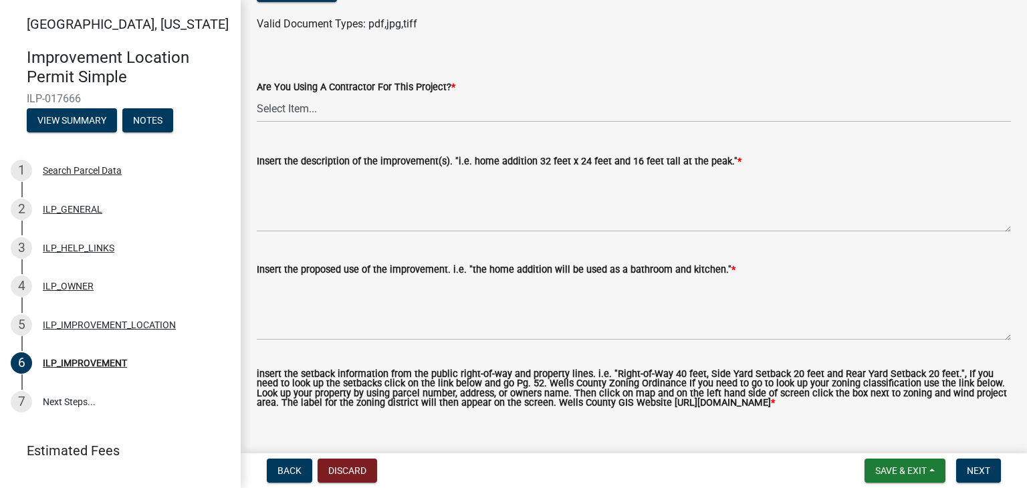
scroll to position [508, 0]
click at [289, 108] on select "Select Item... YES NO" at bounding box center [634, 107] width 754 height 27
click at [257, 94] on select "Select Item... YES NO" at bounding box center [634, 107] width 754 height 27
select select "d0c397cf-92c1-4d75-b08b-a5d0ada822ad"
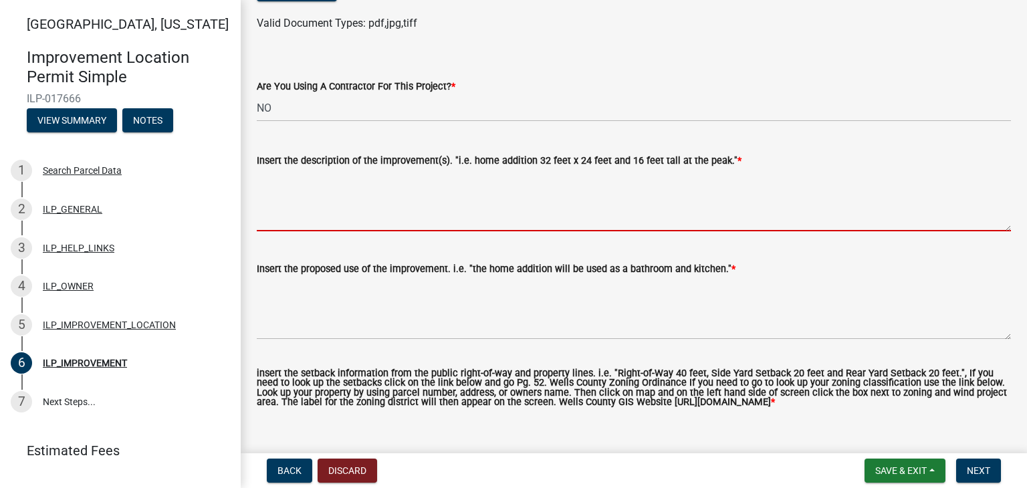
click at [262, 177] on textarea "Insert the description of the improvement(s). "i.e. home addition 32 feet x 24 …" at bounding box center [634, 200] width 754 height 63
drag, startPoint x: 262, startPoint y: 177, endPoint x: 253, endPoint y: 153, distance: 25.6
click at [253, 153] on div "Insert the description of the improvement(s). "i.e. home addition 32 feet x 24 …" at bounding box center [634, 183] width 774 height 98
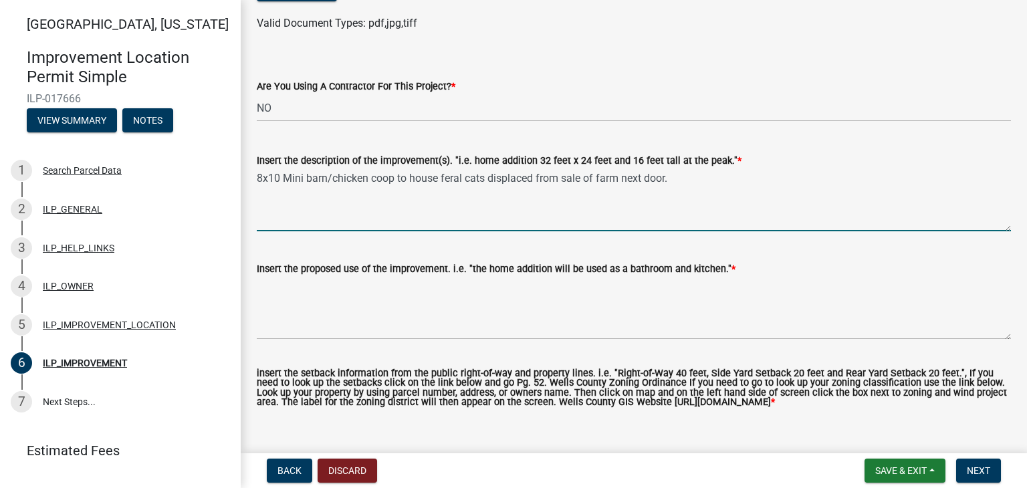
click at [703, 201] on textarea "8x10 Mini barn/chicken coop to house feral cats displaced from sale of farm nex…" at bounding box center [634, 200] width 754 height 63
type textarea "8x10 Mini barn/chicken coop"
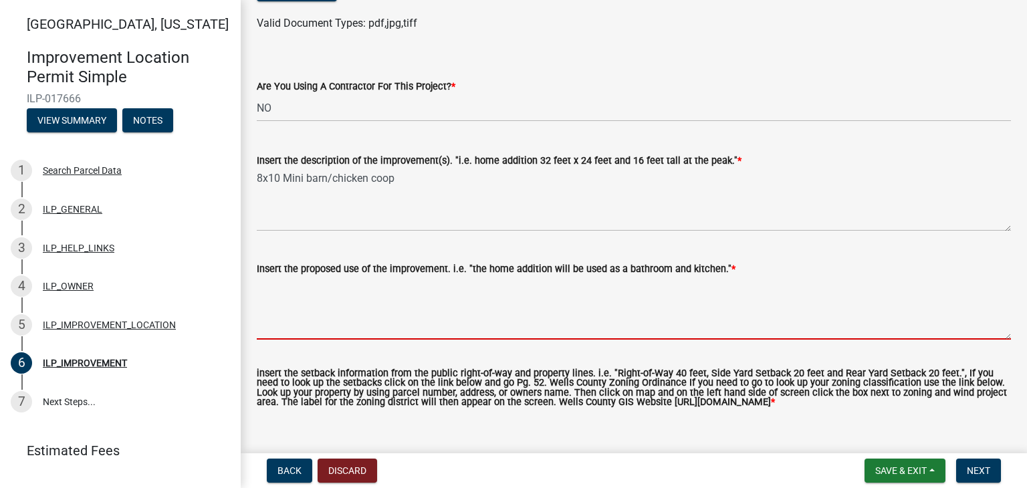
drag, startPoint x: 266, startPoint y: 290, endPoint x: 284, endPoint y: 288, distance: 17.4
click at [284, 288] on textarea "Insert the proposed use of the improvement. i.e. "the home addition will be use…" at bounding box center [634, 308] width 754 height 63
type textarea "b"
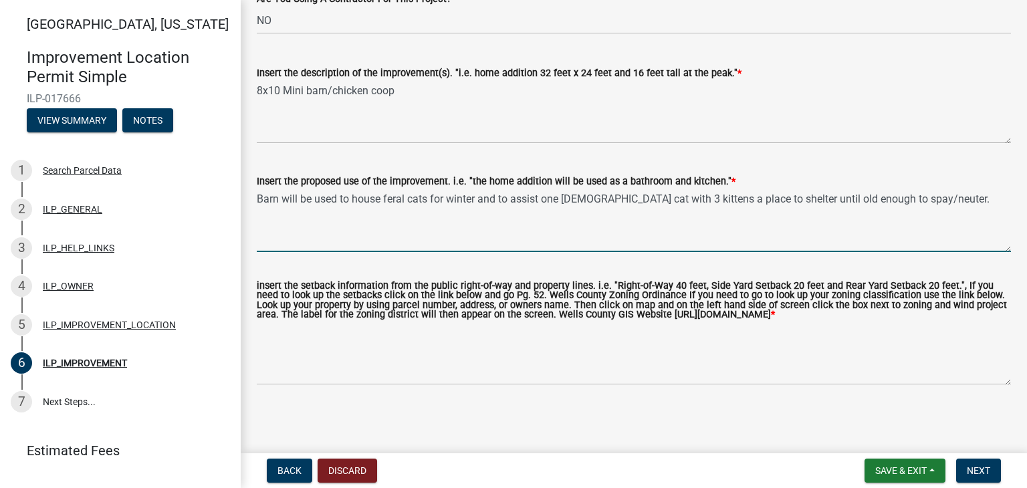
scroll to position [606, 0]
type textarea "Barn will be used to house feral cats for winter and to assist one female cat w…"
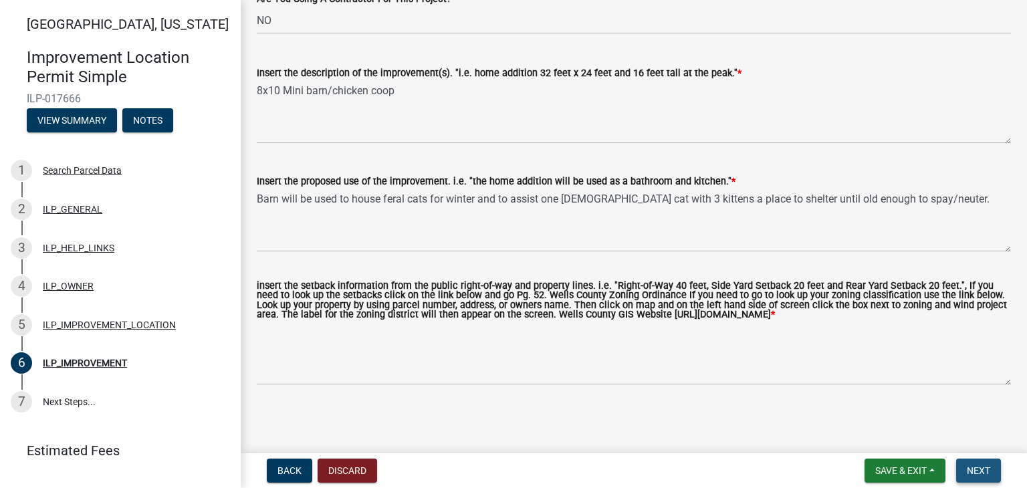
click at [982, 469] on span "Next" at bounding box center [978, 470] width 23 height 11
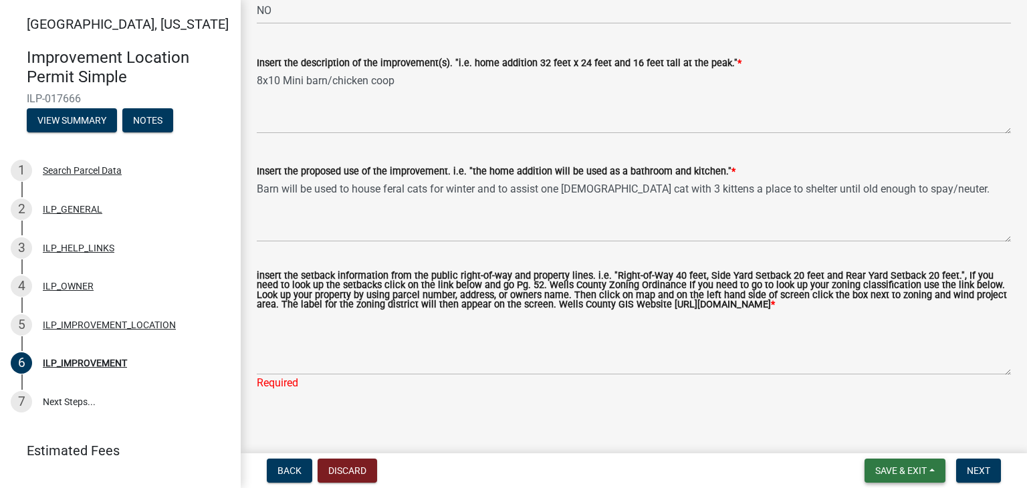
click at [931, 467] on button "Save & Exit" at bounding box center [905, 471] width 81 height 24
click at [872, 405] on button "Save" at bounding box center [891, 404] width 107 height 32
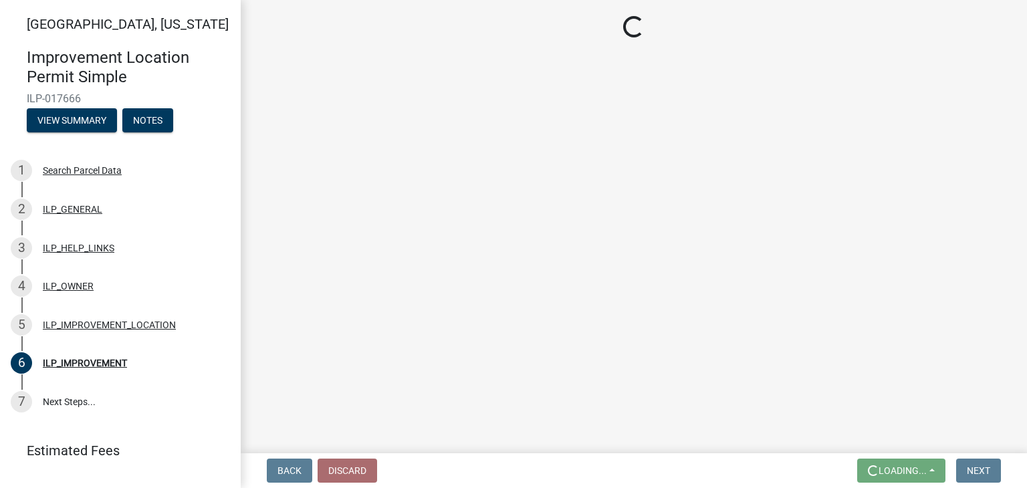
scroll to position [0, 0]
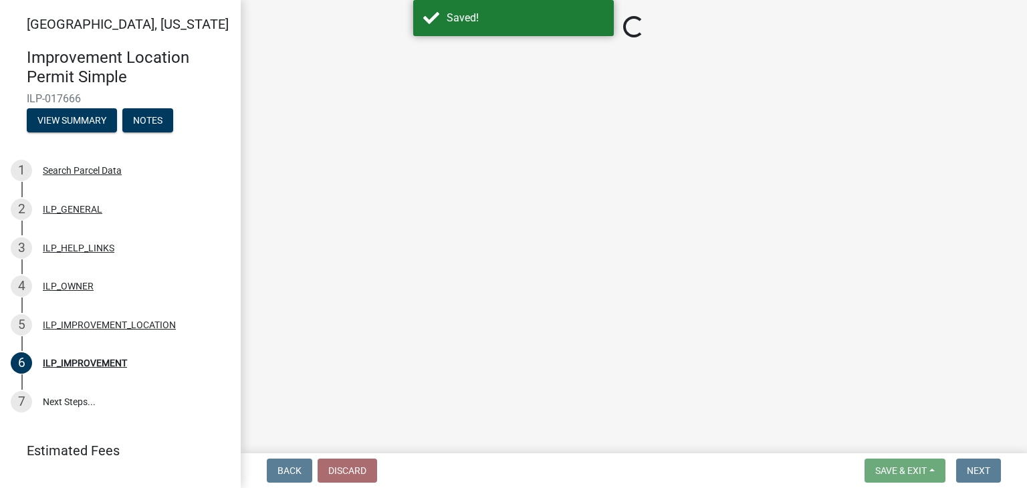
select select "d0c397cf-92c1-4d75-b08b-a5d0ada822ad"
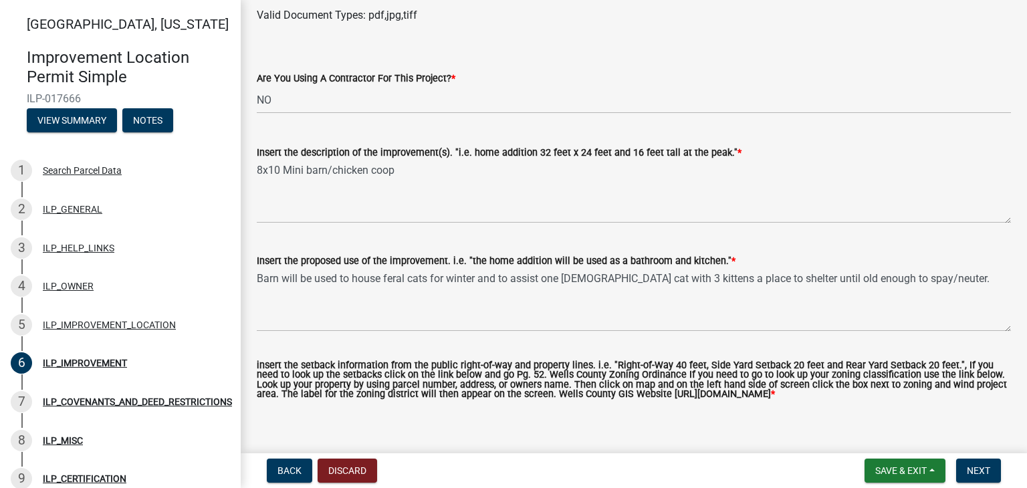
scroll to position [578, 0]
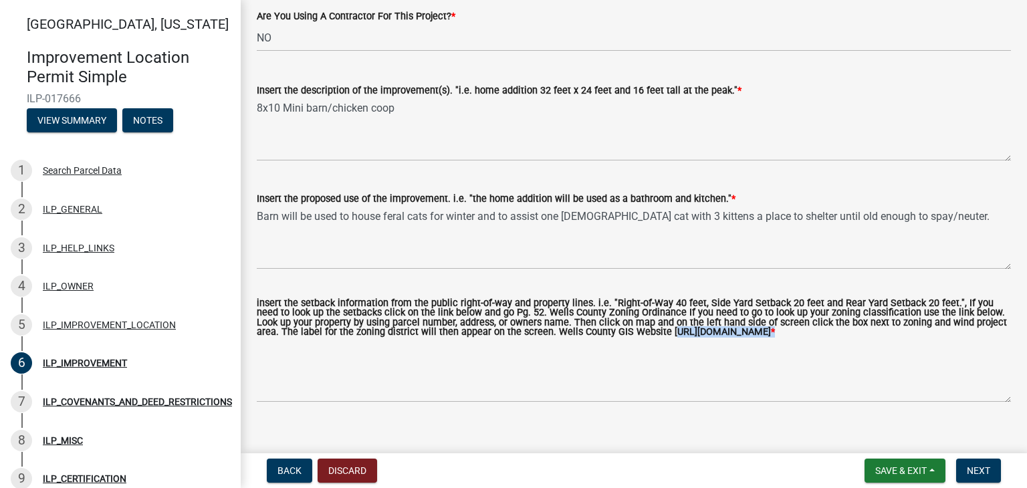
drag, startPoint x: 618, startPoint y: 328, endPoint x: 952, endPoint y: 344, distance: 334.7
click at [952, 338] on label "insert the setback information from the public right-of-way and property lines.…" at bounding box center [634, 318] width 754 height 39
click at [955, 338] on label "insert the setback information from the public right-of-way and property lines.…" at bounding box center [634, 318] width 754 height 39
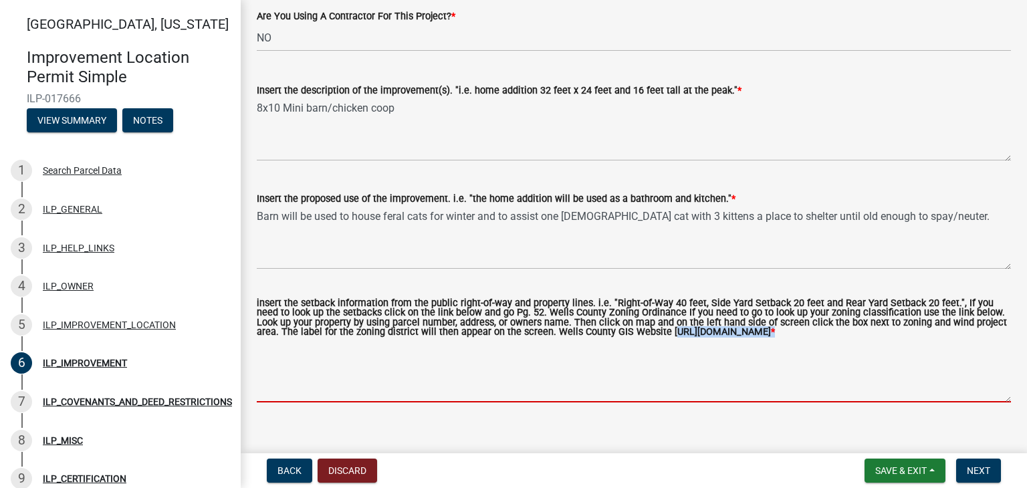
click at [955, 342] on textarea "insert the setback information from the public right-of-way and property lines.…" at bounding box center [634, 371] width 754 height 63
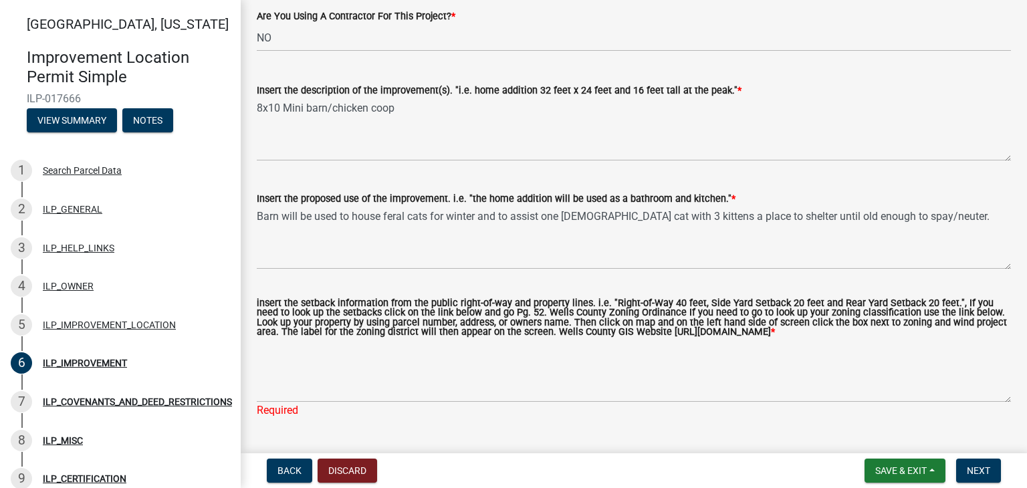
click at [614, 333] on label "insert the setback information from the public right-of-way and property lines.…" at bounding box center [634, 318] width 754 height 39
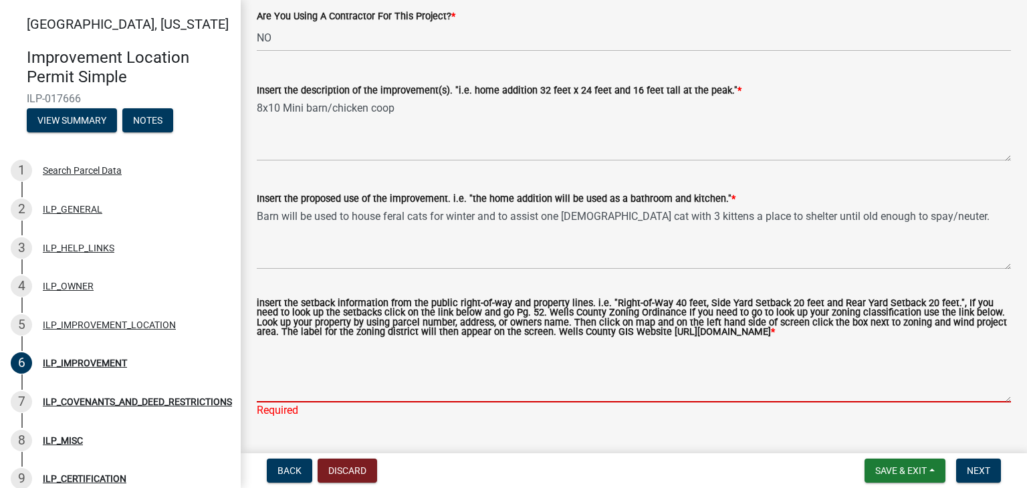
click at [614, 340] on textarea "insert the setback information from the public right-of-way and property lines.…" at bounding box center [634, 371] width 754 height 63
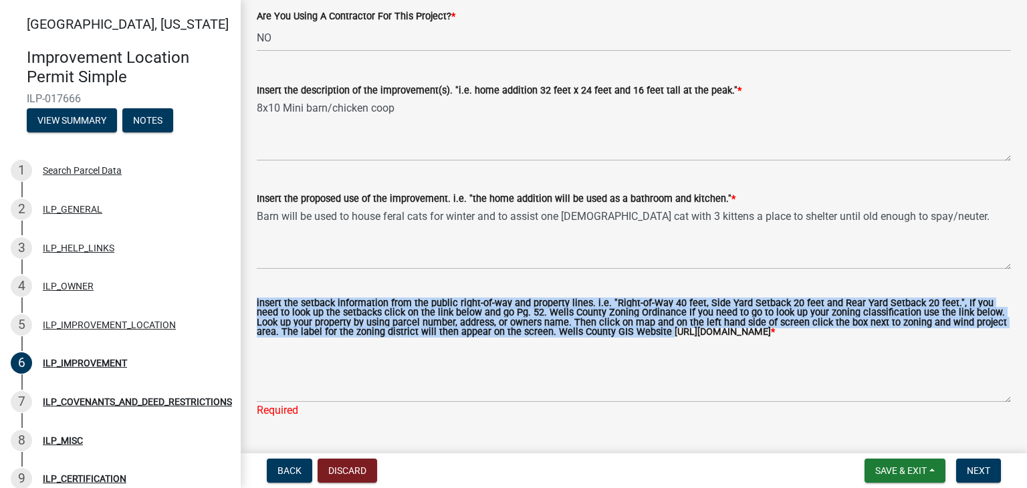
drag, startPoint x: 615, startPoint y: 332, endPoint x: 919, endPoint y: 349, distance: 304.0
click at [919, 349] on form "insert the setback information from the public right-of-way and property lines.…" at bounding box center [634, 351] width 754 height 104
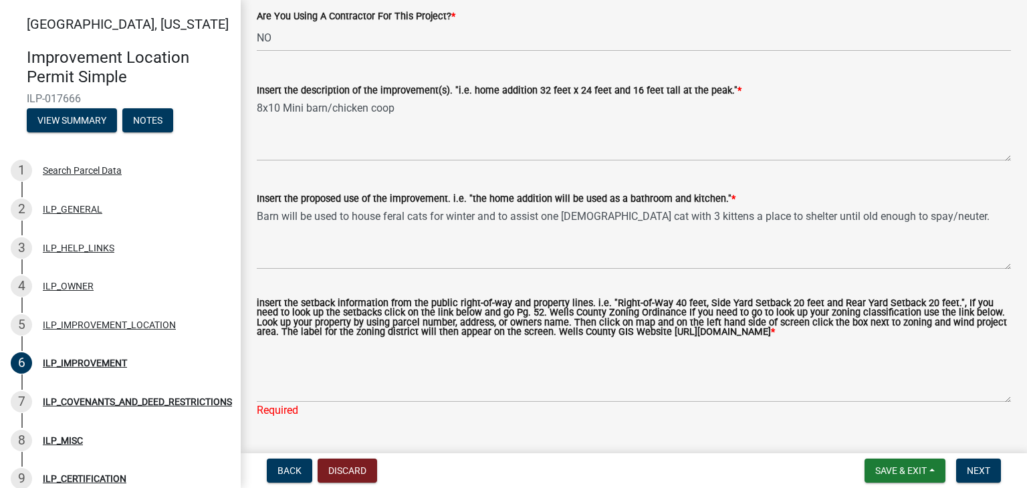
drag, startPoint x: 773, startPoint y: 311, endPoint x: 625, endPoint y: 330, distance: 149.6
click at [625, 330] on label "insert the setback information from the public right-of-way and property lines.…" at bounding box center [634, 318] width 754 height 39
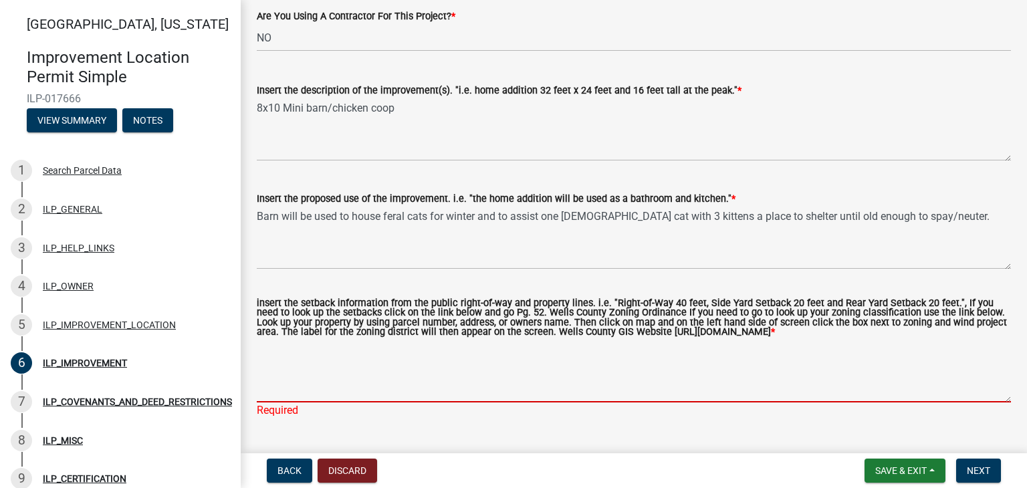
click at [625, 340] on textarea "insert the setback information from the public right-of-way and property lines.…" at bounding box center [634, 371] width 754 height 63
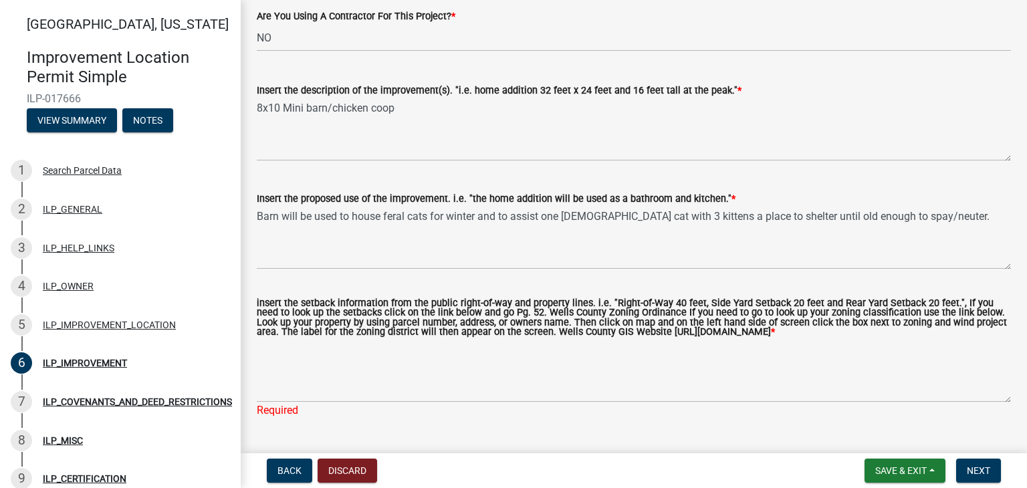
click at [619, 334] on label "insert the setback information from the public right-of-way and property lines.…" at bounding box center [634, 318] width 754 height 39
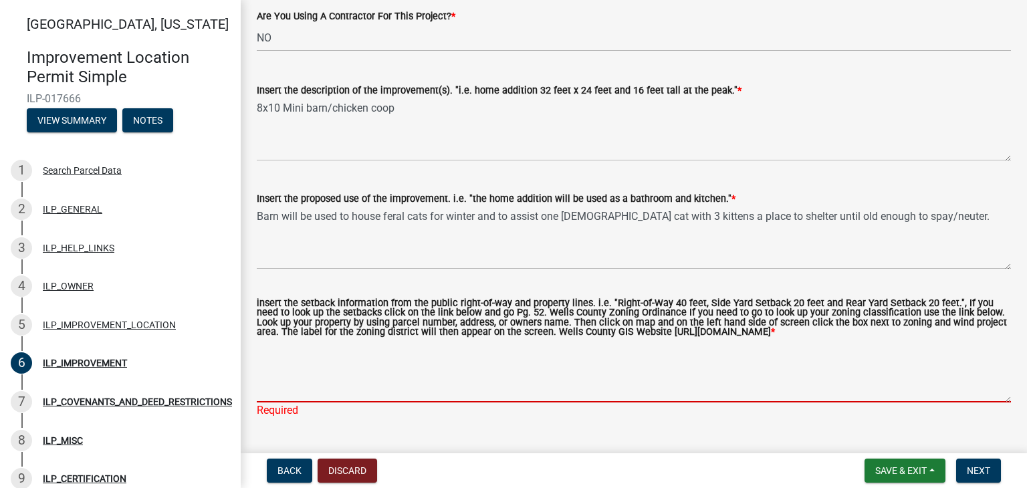
click at [619, 340] on textarea "insert the setback information from the public right-of-way and property lines.…" at bounding box center [634, 371] width 754 height 63
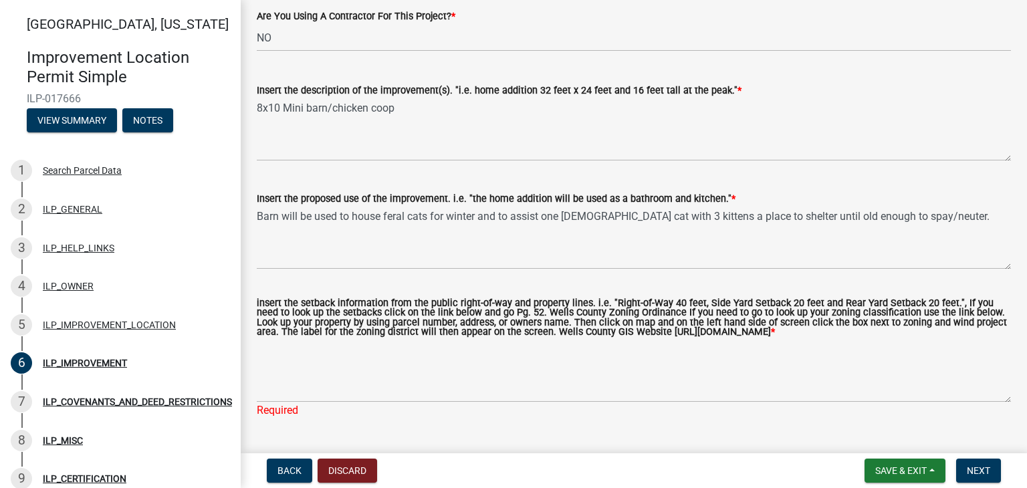
drag, startPoint x: 619, startPoint y: 334, endPoint x: 629, endPoint y: 346, distance: 15.7
click at [629, 338] on label "insert the setback information from the public right-of-way and property lines.…" at bounding box center [634, 318] width 754 height 39
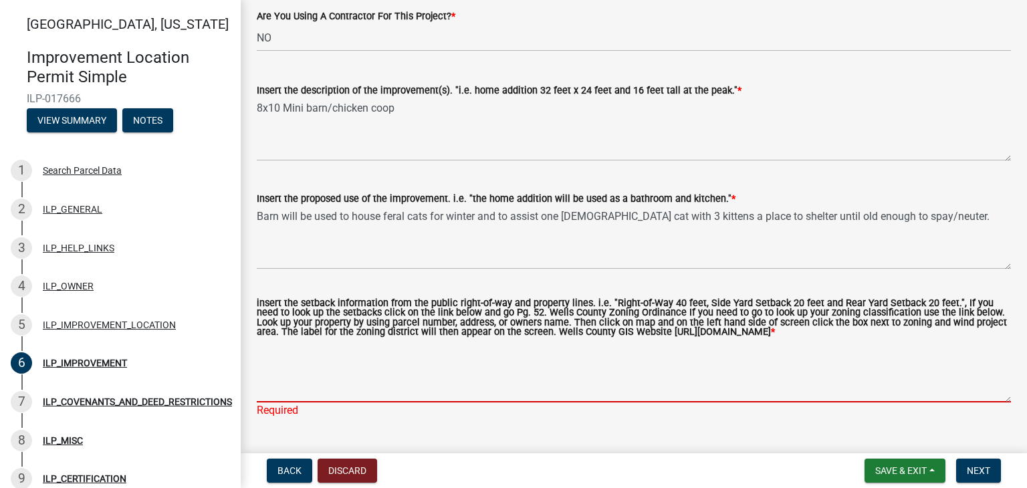
click at [629, 346] on textarea "insert the setback information from the public right-of-way and property lines.…" at bounding box center [634, 371] width 754 height 63
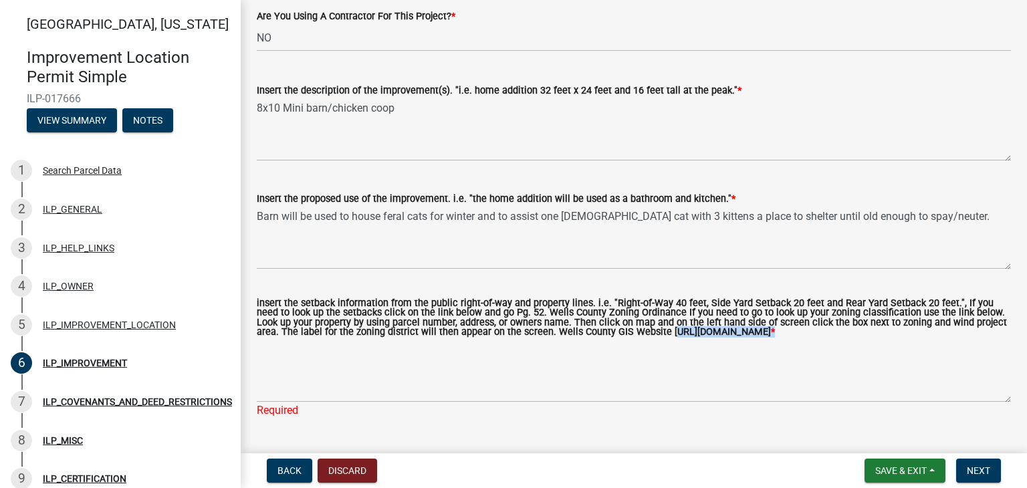
drag, startPoint x: 618, startPoint y: 331, endPoint x: 890, endPoint y: 340, distance: 272.3
click at [890, 338] on label "insert the setback information from the public right-of-way and property lines.…" at bounding box center [634, 318] width 754 height 39
copy label "https://wellscounty.org/wp-content/uploads/2024/10/Searchable-APCMEO-WCZFMO-WCS…"
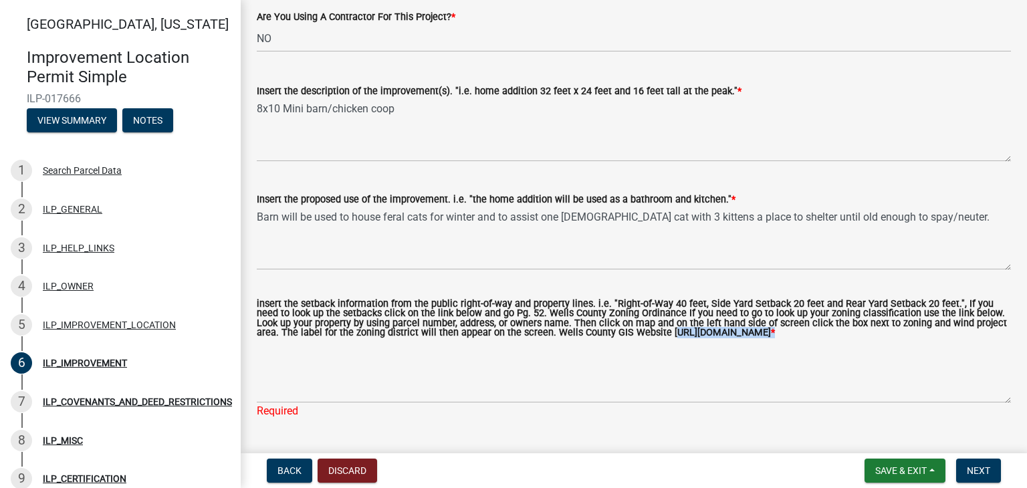
copy label "https://wellscounty.org/wp-content/uploads/2024/10/Searchable-APCMEO-WCZFMO-WCS…"
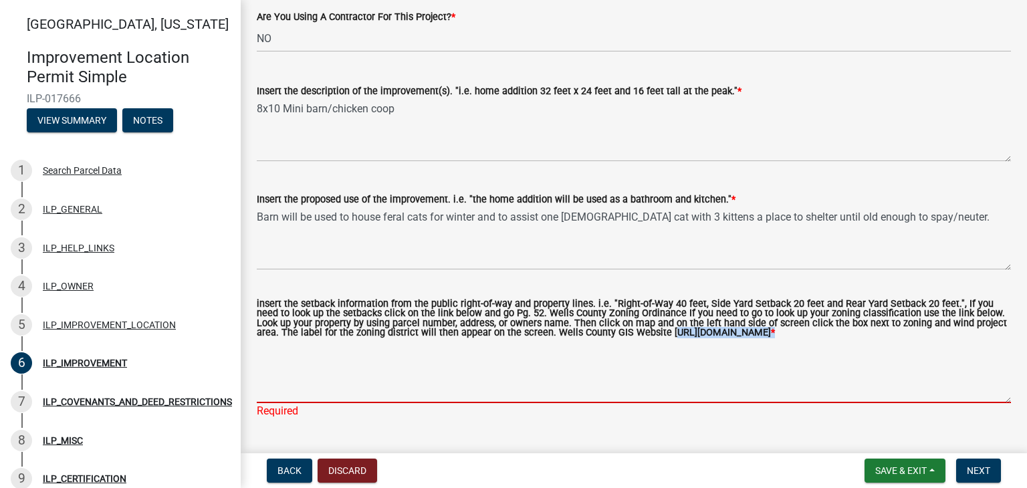
click at [292, 378] on textarea "insert the setback information from the public right-of-way and property lines.…" at bounding box center [634, 371] width 754 height 63
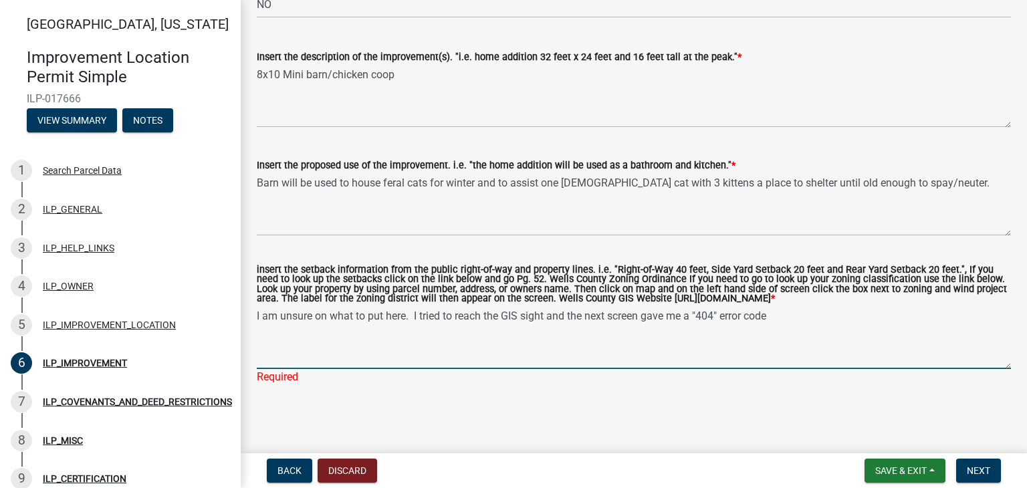
scroll to position [622, 0]
type textarea "I am unsure on what to put here. I tried to reach the GIS sight and the next sc…"
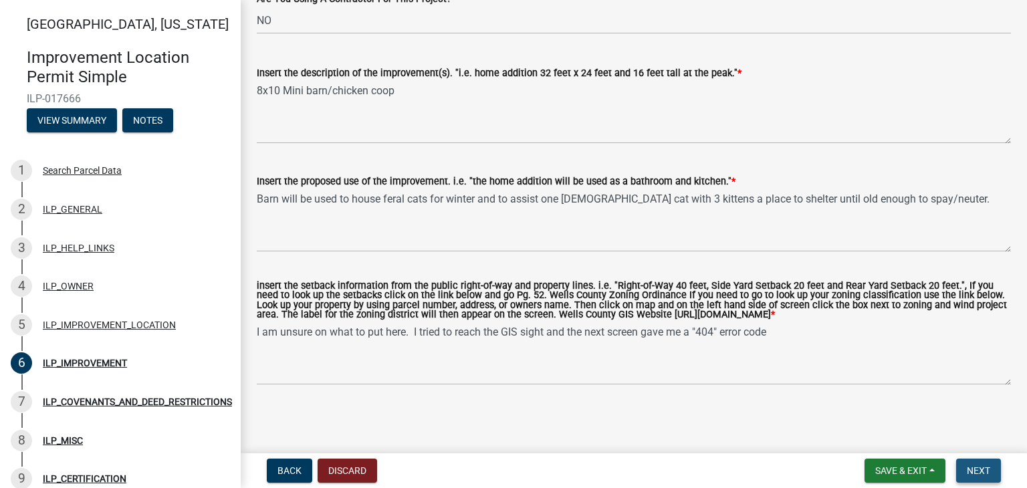
scroll to position [606, 0]
click at [979, 470] on span "Next" at bounding box center [978, 470] width 23 height 11
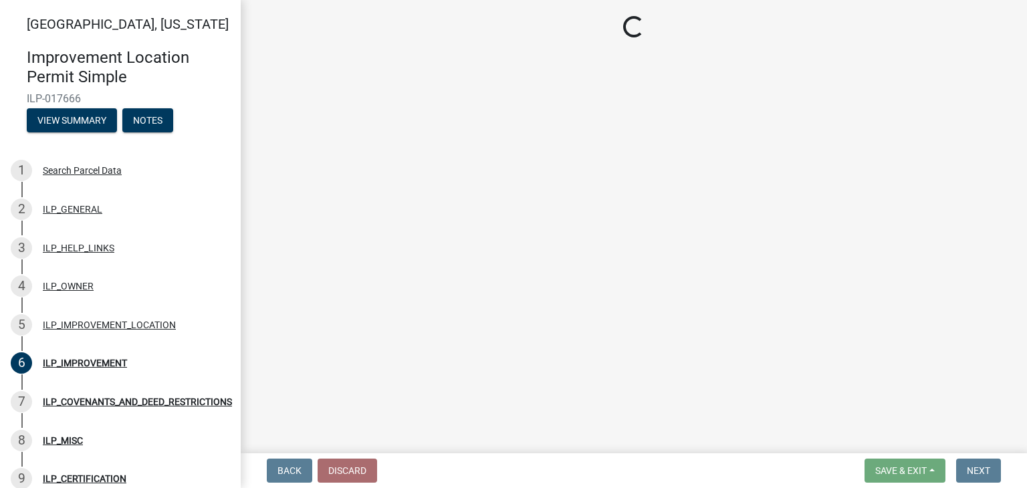
scroll to position [0, 0]
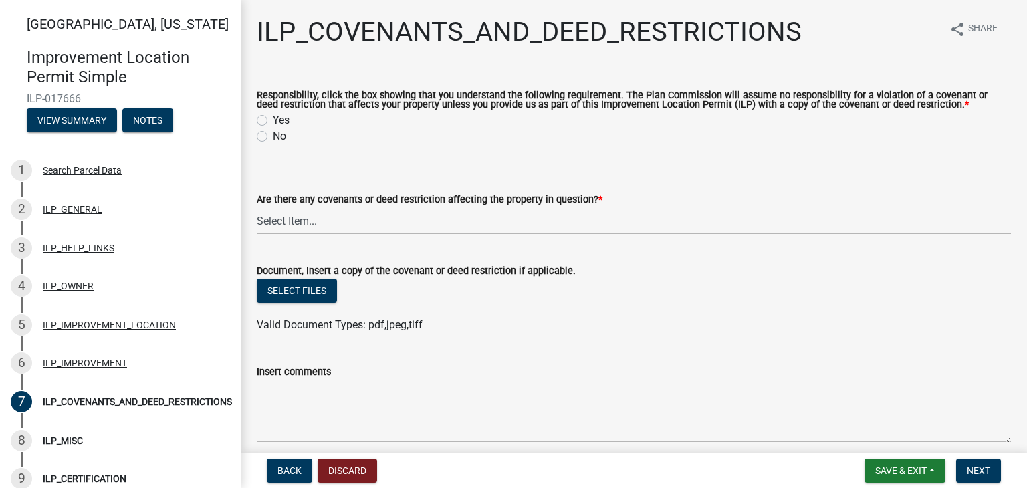
click at [273, 118] on label "Yes" at bounding box center [281, 120] width 17 height 16
click at [273, 118] on input "Yes" at bounding box center [277, 116] width 9 height 9
radio input "true"
click at [289, 224] on select "Select Item... YES NO" at bounding box center [634, 220] width 754 height 27
click at [257, 207] on select "Select Item... YES NO" at bounding box center [634, 220] width 754 height 27
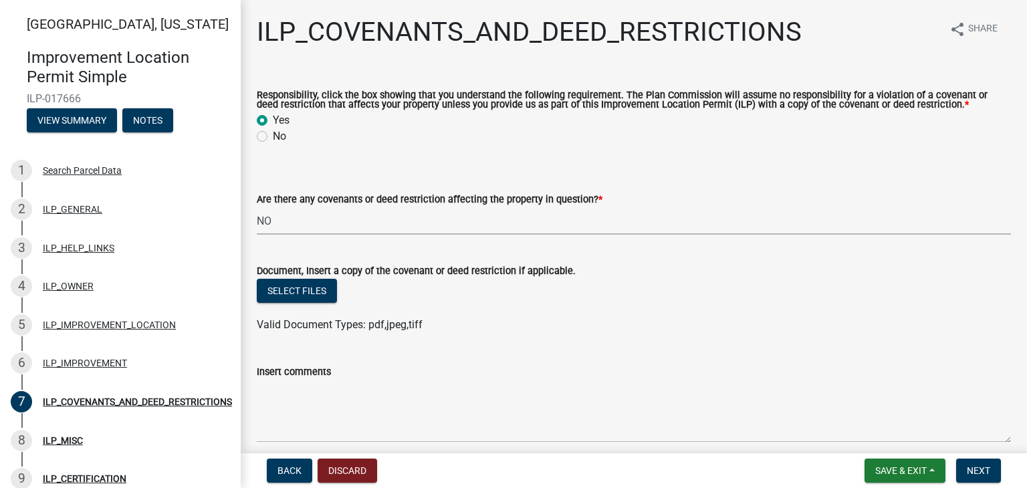
select select "8e2002f1-ace1-422c-92a0-aa7ffd64ff05"
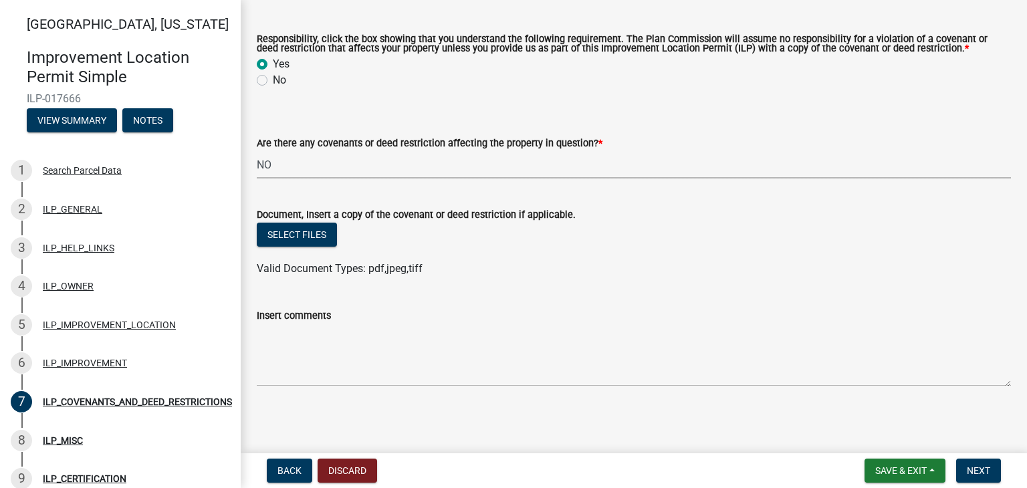
scroll to position [58, 0]
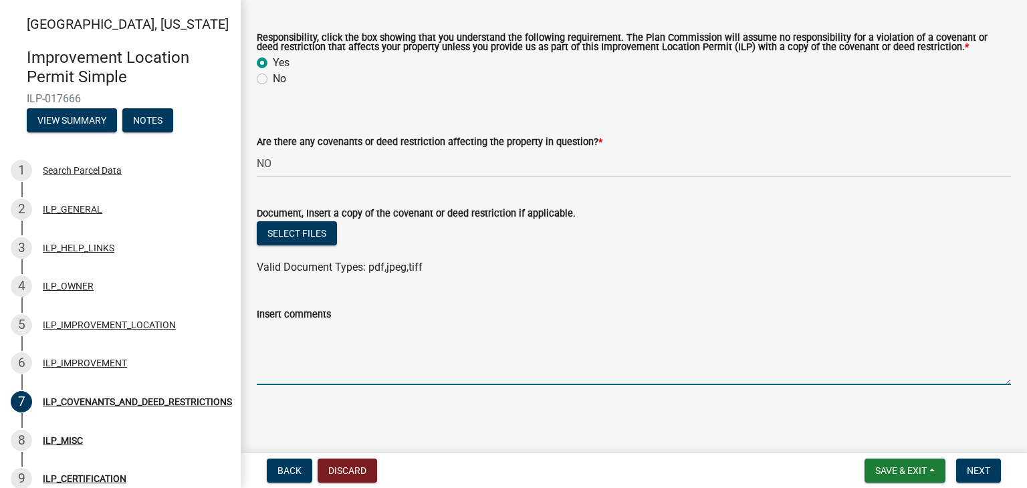
click at [269, 332] on textarea "Insert comments" at bounding box center [634, 353] width 754 height 63
click at [269, 330] on textarea "Insert comments" at bounding box center [634, 353] width 754 height 63
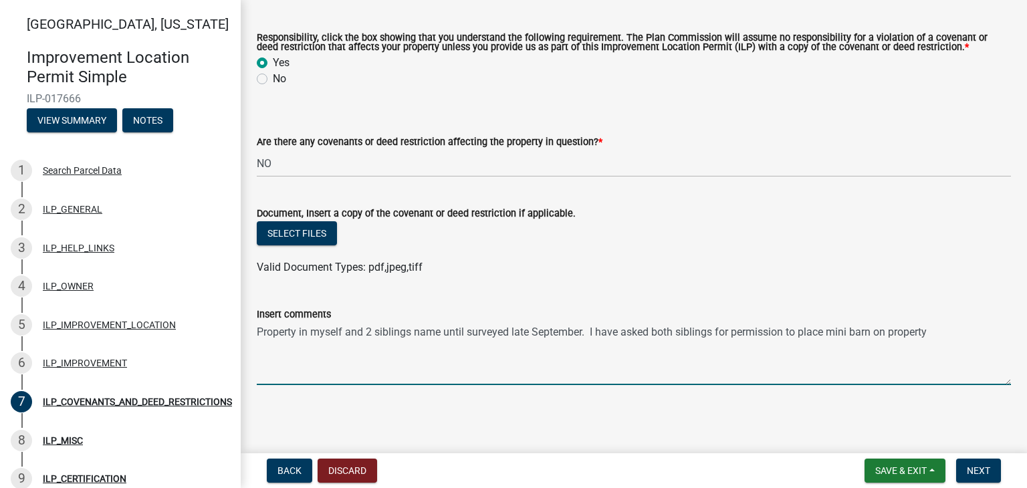
click at [344, 332] on textarea "Property in myself and 2 siblings name until surveyed late September. I have as…" at bounding box center [634, 353] width 754 height 63
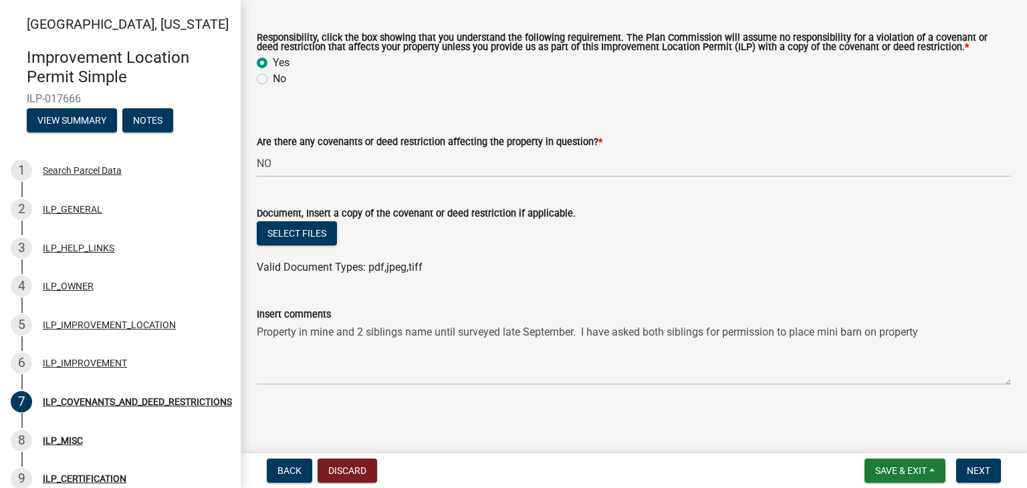
click at [429, 316] on div "Insert comments" at bounding box center [634, 314] width 754 height 16
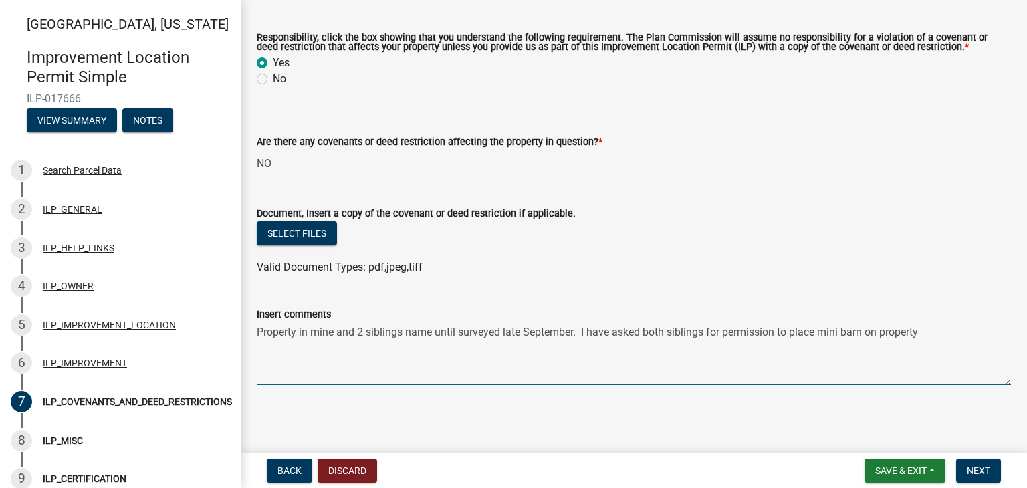
click at [431, 333] on textarea "Property in mine and 2 siblings name until surveyed late September. I have aske…" at bounding box center [634, 353] width 754 height 63
click at [928, 333] on textarea "Property in mine and 2 siblings names until surveyed late September. I have ask…" at bounding box center [634, 353] width 754 height 63
type textarea "Property in mine and 2 siblings names until surveyed late September. I have ask…"
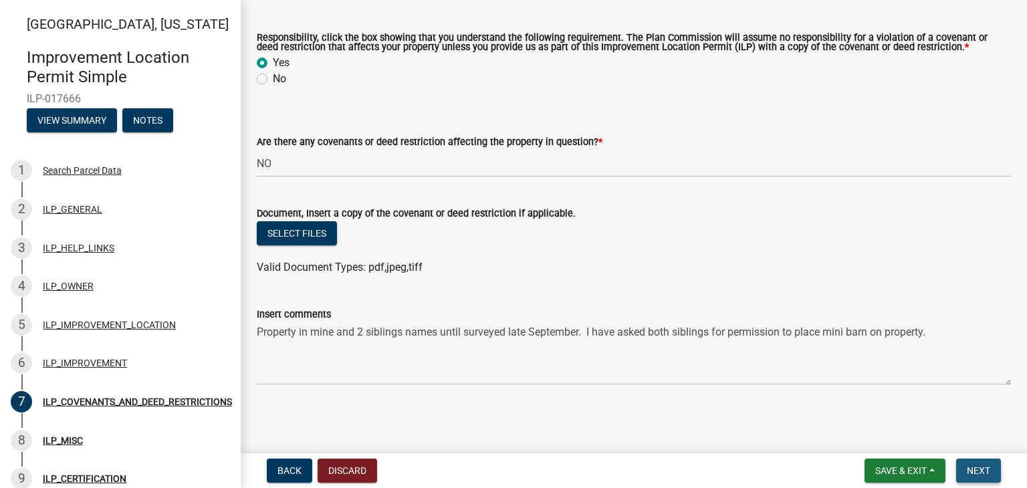
click at [977, 467] on span "Next" at bounding box center [978, 470] width 23 height 11
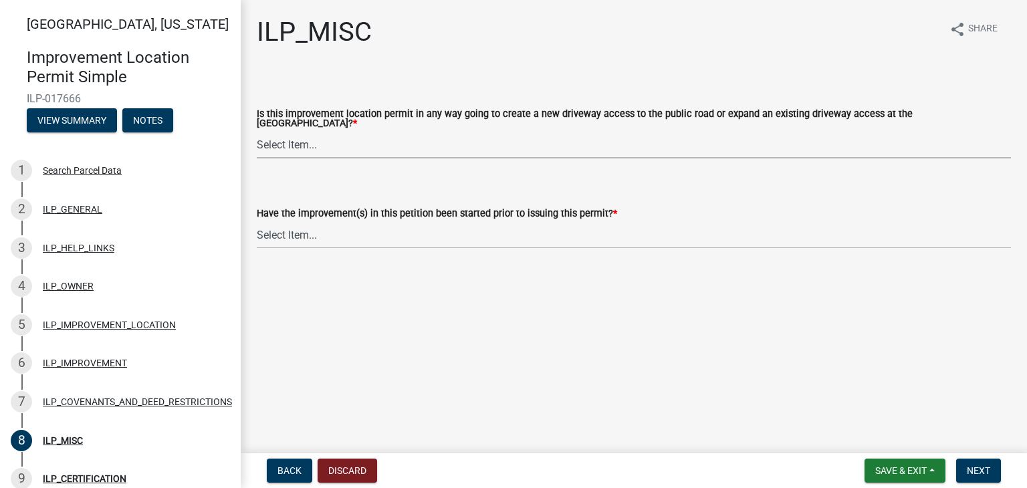
click at [286, 137] on select "Select Item... YES NO" at bounding box center [634, 144] width 754 height 27
click at [257, 131] on select "Select Item... YES NO" at bounding box center [634, 144] width 754 height 27
select select "efdfc372-da28-48aa-82f0-d86e80c7002d"
click at [292, 228] on select "Select Item... YES NO" at bounding box center [634, 234] width 754 height 27
click at [257, 221] on select "Select Item... YES NO" at bounding box center [634, 234] width 754 height 27
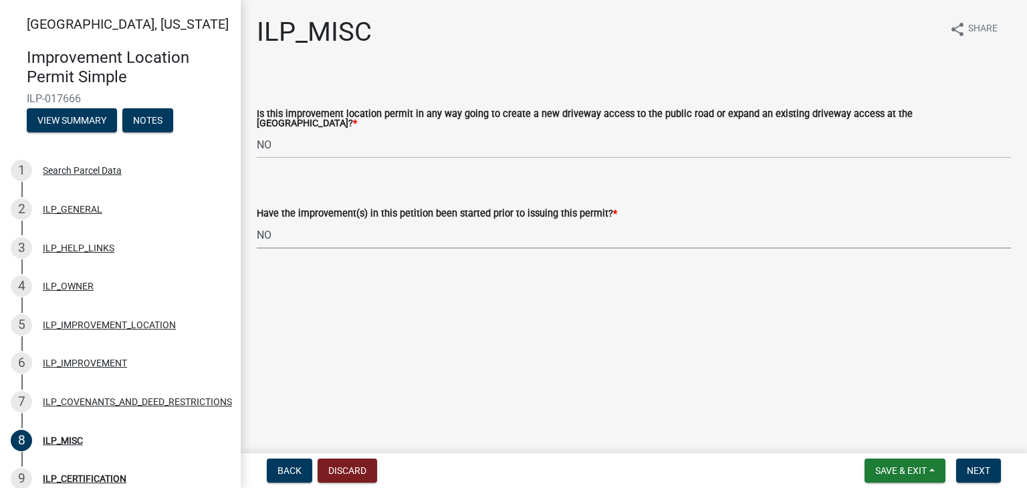
select select "87690217-1c5d-4f3f-89a3-85c12ce3295a"
click at [973, 471] on span "Next" at bounding box center [978, 470] width 23 height 11
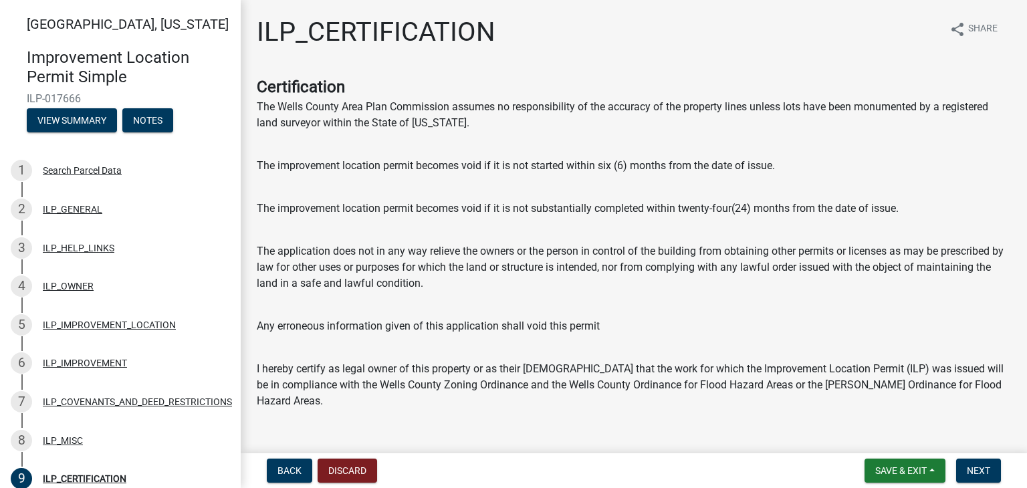
drag, startPoint x: 1022, startPoint y: 445, endPoint x: 761, endPoint y: 433, distance: 261.7
click at [761, 433] on div "I Agree With the Above Stated Items * Select Item... Yes" at bounding box center [634, 459] width 754 height 78
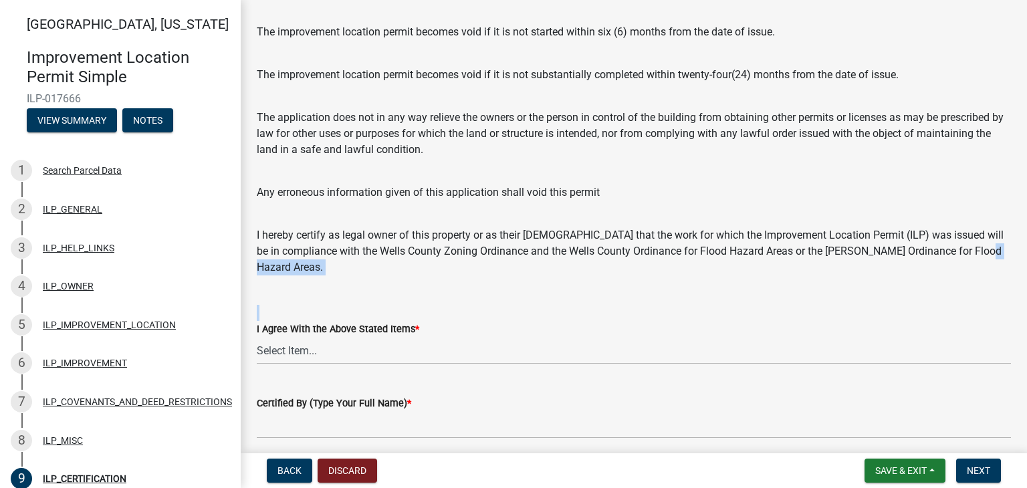
scroll to position [160, 0]
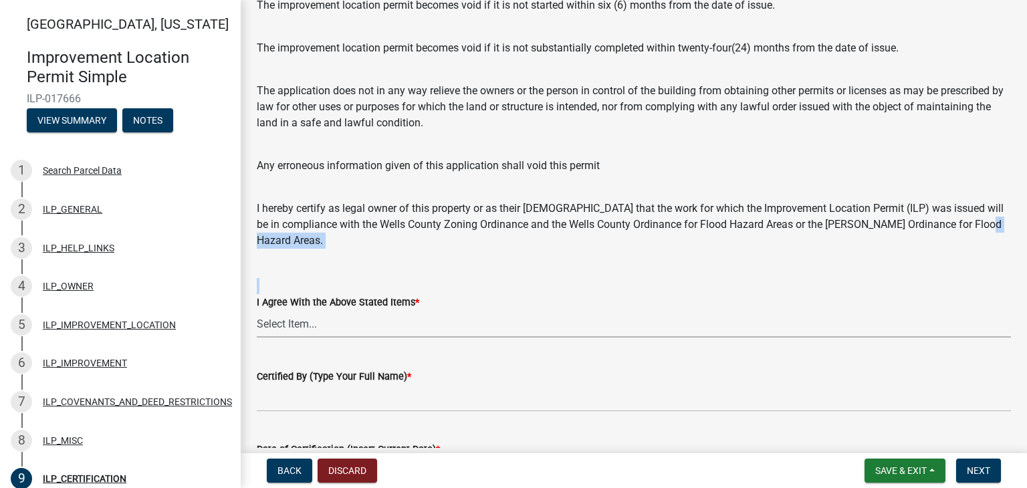
click at [273, 324] on select "Select Item... Yes" at bounding box center [634, 323] width 754 height 27
click at [257, 310] on select "Select Item... Yes" at bounding box center [634, 323] width 754 height 27
select select "bd96893d-fc5a-4886-96bc-c23f48f60341"
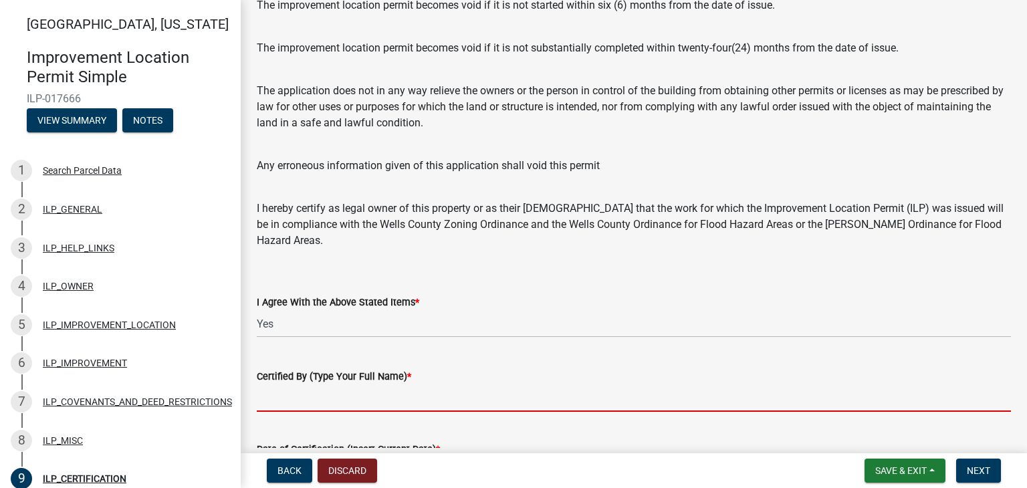
click at [302, 403] on input "Certified By (Type Your Full Name) *" at bounding box center [634, 397] width 754 height 27
type input "Lee Ann Brigner"
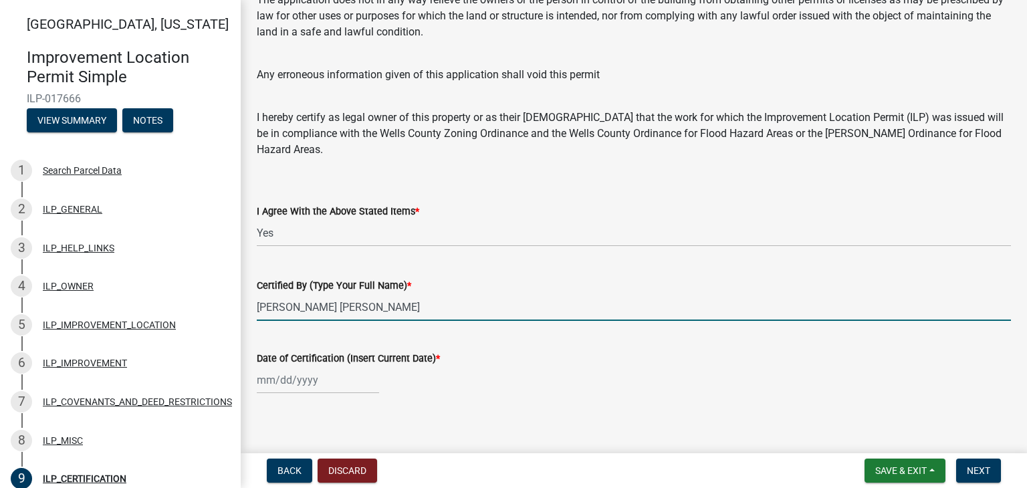
scroll to position [261, 0]
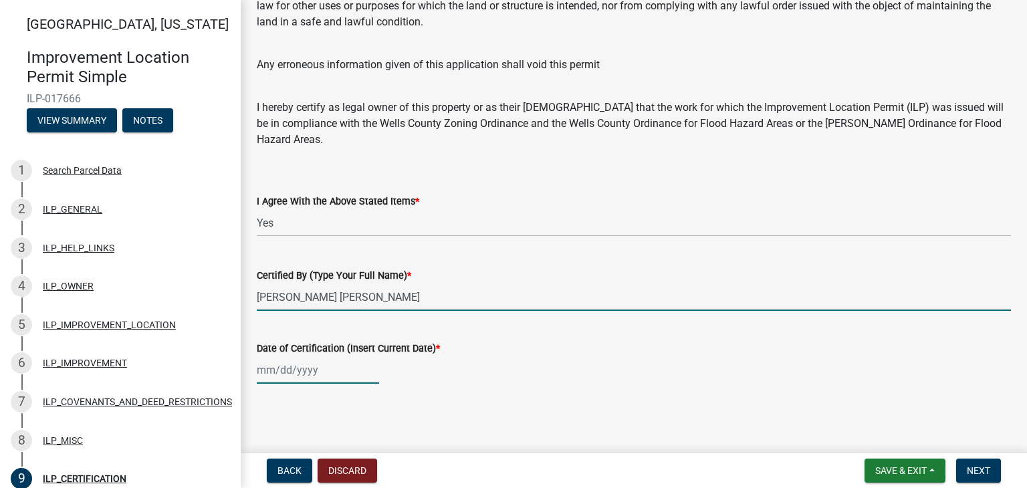
click at [275, 368] on div at bounding box center [318, 369] width 122 height 27
select select "9"
select select "2025"
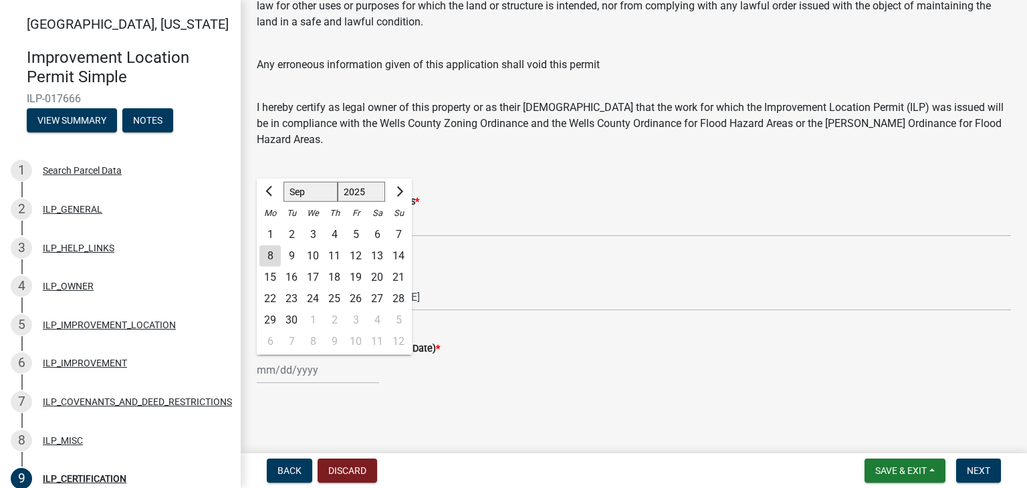
click at [275, 368] on div "Jan Feb Mar Apr May Jun Jul Aug Sep Oct Nov Dec 1525 1526 1527 1528 1529 1530 1…" at bounding box center [318, 369] width 122 height 27
click at [267, 257] on div "8" at bounding box center [269, 255] width 21 height 21
type input "09/08/2025"
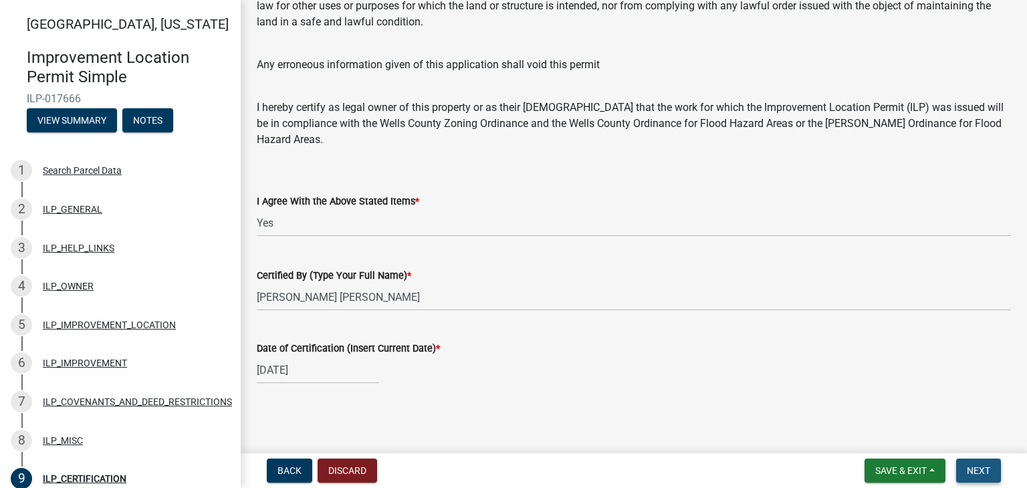
click at [977, 465] on span "Next" at bounding box center [978, 470] width 23 height 11
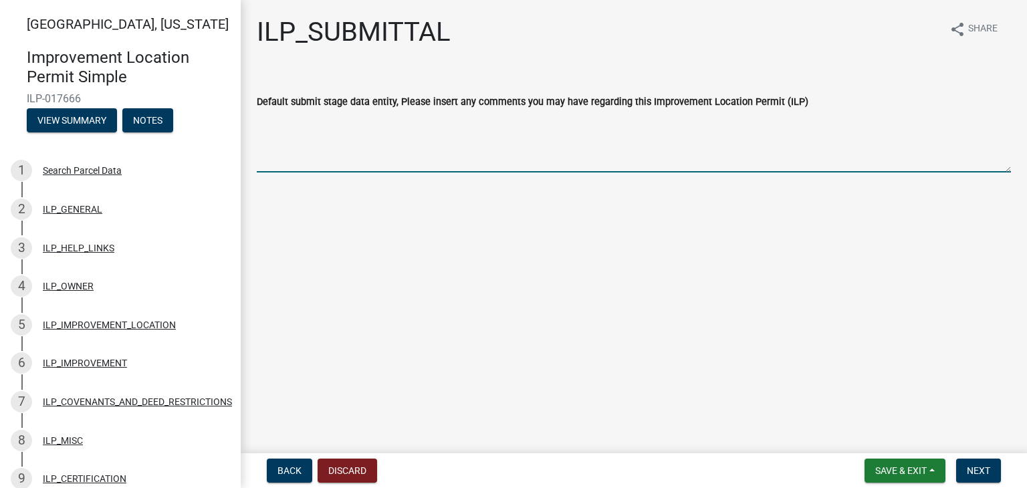
click at [281, 120] on textarea "Default submit stage data entity, Please insert any comments you may have regar…" at bounding box center [634, 141] width 754 height 63
type textarea "N"
type textarea "T"
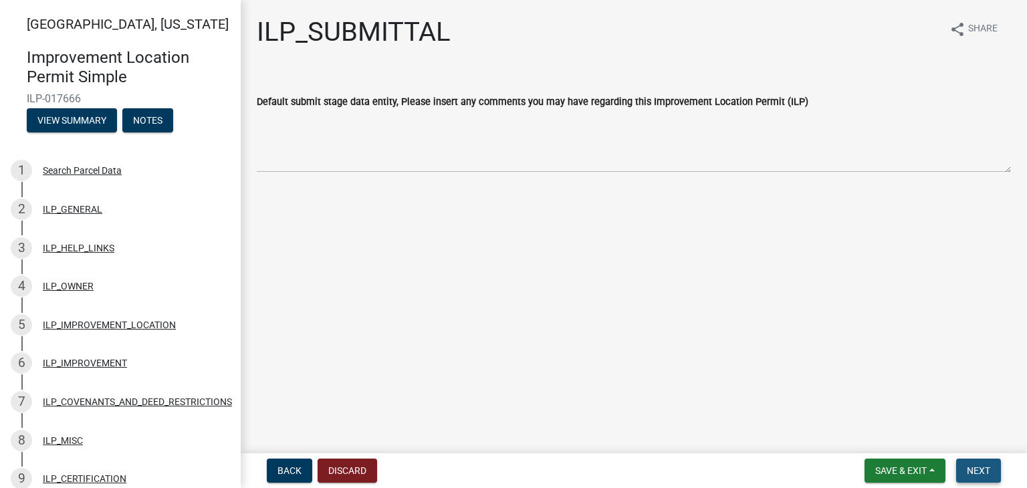
click at [980, 462] on button "Next" at bounding box center [978, 471] width 45 height 24
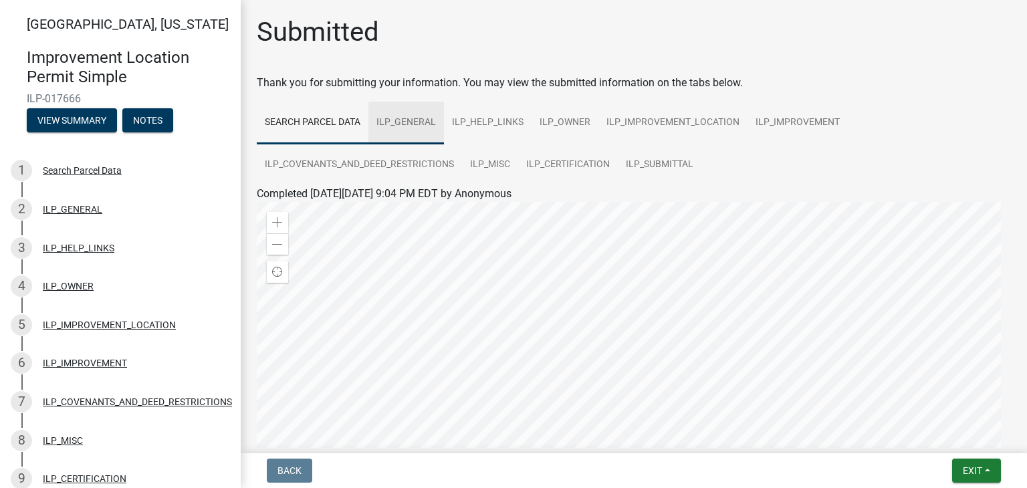
click at [401, 124] on link "ILP_GENERAL" at bounding box center [406, 123] width 76 height 43
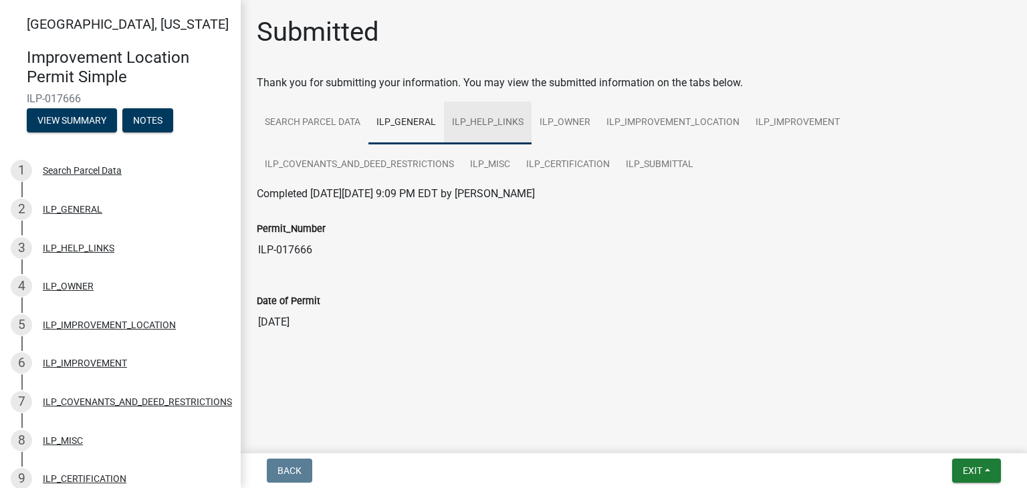
click at [473, 122] on link "ILP_HELP_LINKS" at bounding box center [488, 123] width 88 height 43
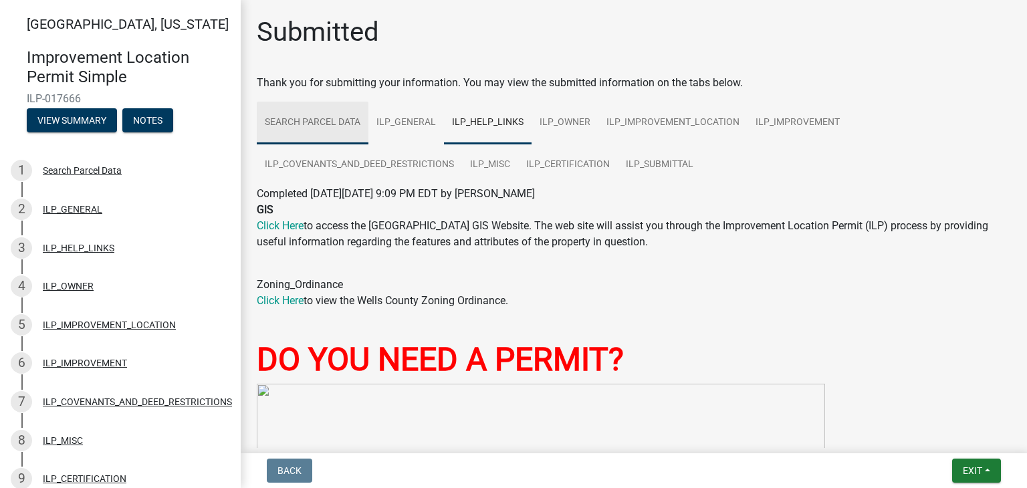
click at [316, 124] on link "Search Parcel Data" at bounding box center [313, 123] width 112 height 43
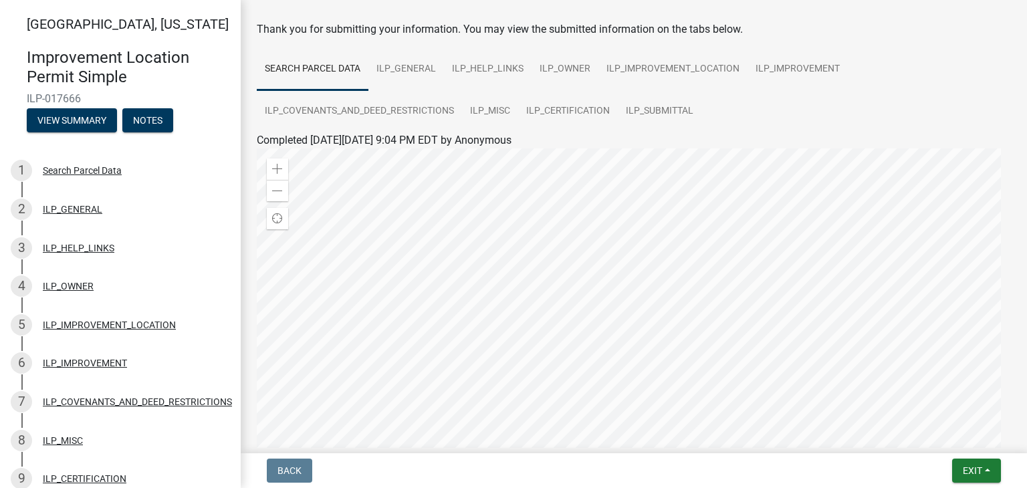
scroll to position [80, 0]
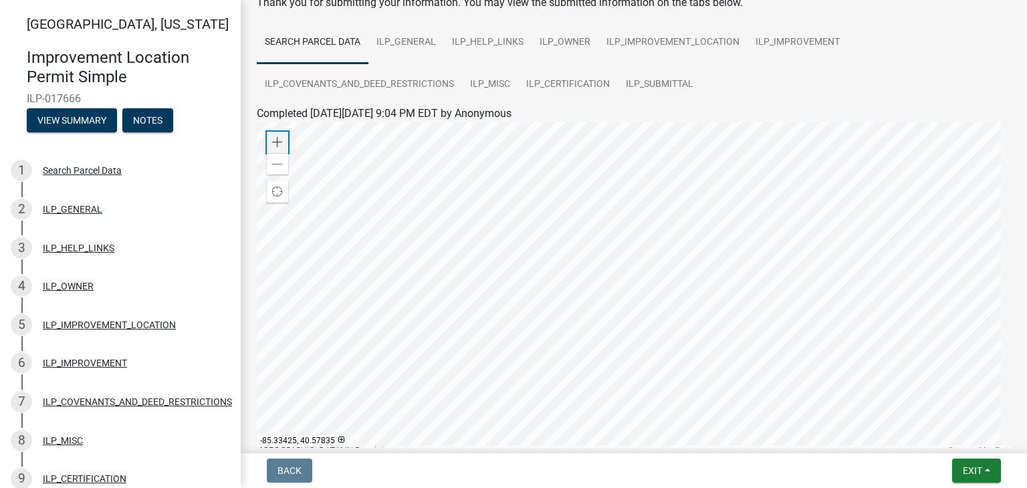
click at [277, 148] on div "Zoom in" at bounding box center [277, 142] width 21 height 21
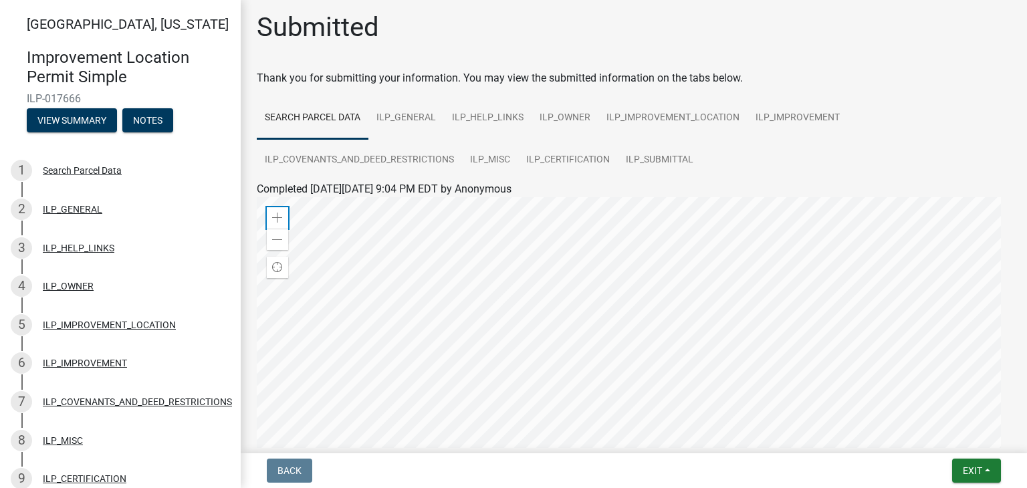
scroll to position [0, 0]
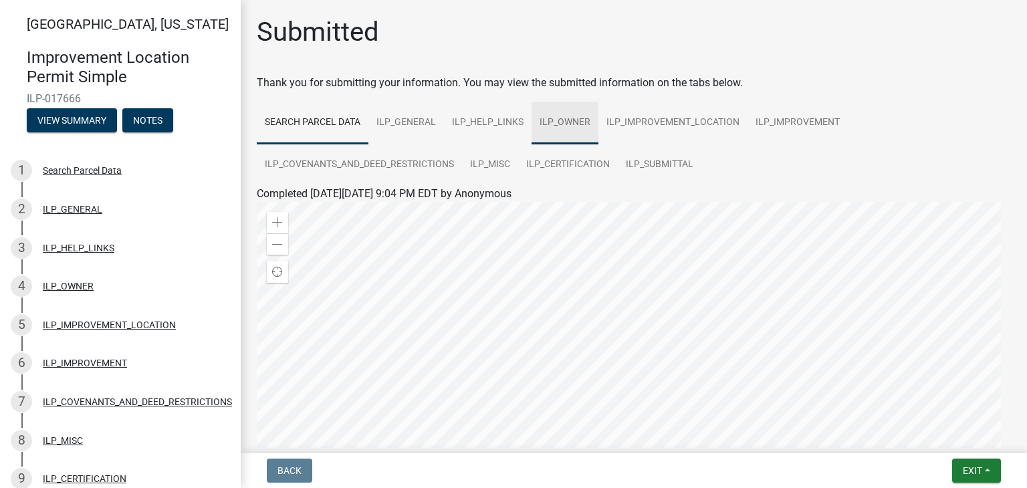
click at [550, 120] on link "ILP_OWNER" at bounding box center [565, 123] width 67 height 43
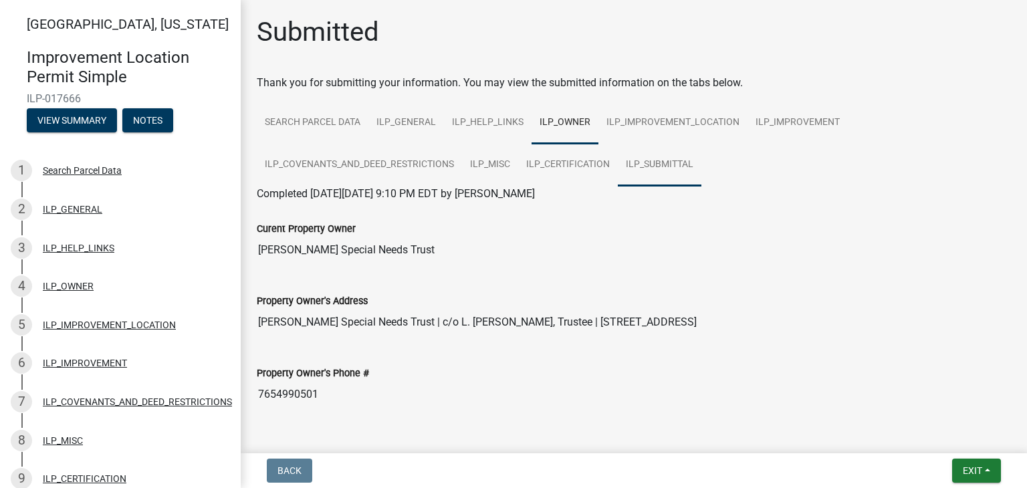
click at [651, 164] on link "ILP_SUBMITTAL" at bounding box center [660, 165] width 84 height 43
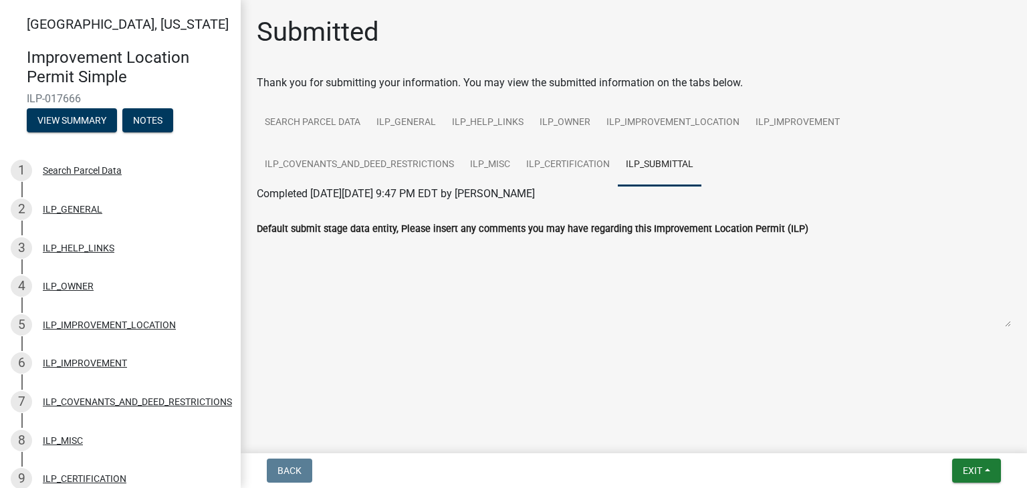
click at [265, 249] on textarea "Default submit stage data entity, Please insert any comments you may have regar…" at bounding box center [634, 282] width 754 height 91
click at [290, 247] on textarea "Default submit stage data entity, Please insert any comments you may have regar…" at bounding box center [634, 282] width 754 height 91
click at [326, 122] on link "Search Parcel Data" at bounding box center [313, 123] width 112 height 43
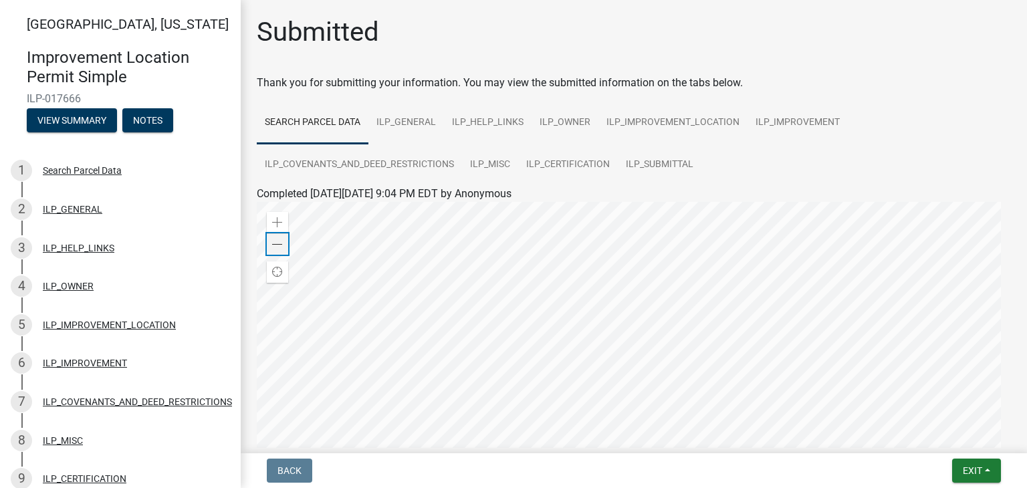
click at [280, 241] on span at bounding box center [277, 244] width 11 height 11
click at [917, 386] on div at bounding box center [634, 369] width 754 height 334
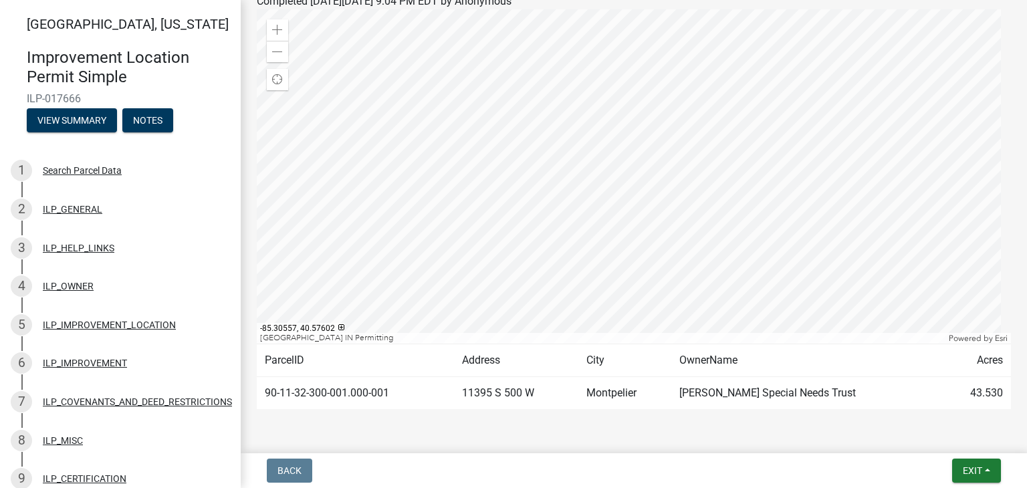
scroll to position [179, 0]
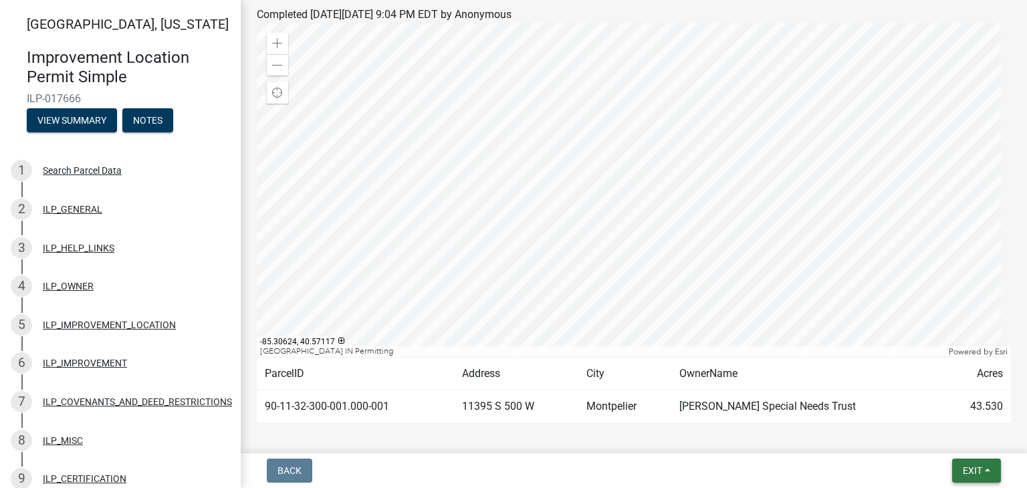
click at [980, 471] on span "Exit" at bounding box center [972, 470] width 19 height 11
click at [931, 437] on button "Save & Exit" at bounding box center [948, 436] width 107 height 32
